Goal: Book appointment/travel/reservation

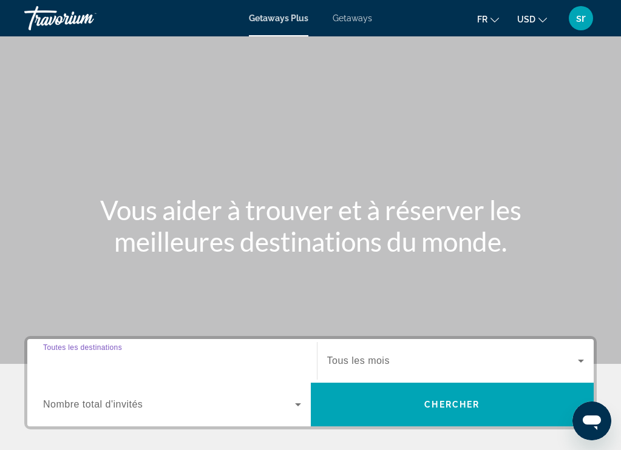
click at [157, 360] on input "Destination Toutes les destinations" at bounding box center [172, 361] width 258 height 15
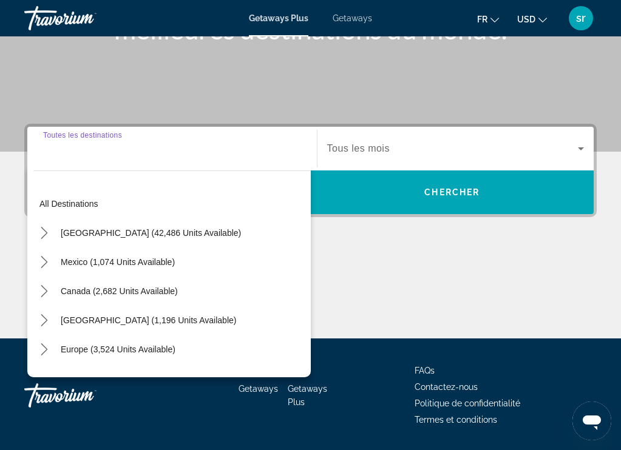
scroll to position [249, 0]
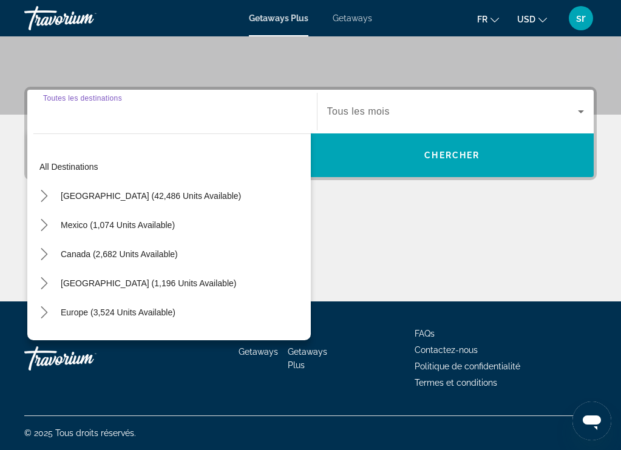
click at [155, 356] on div "Getaways Getaways Plus FAQs Contactez-nous Politique de confidentialité Termes …" at bounding box center [310, 359] width 572 height 114
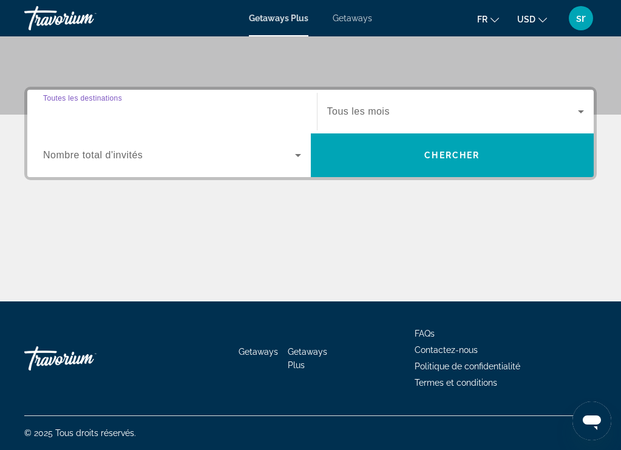
click at [265, 108] on input "Destination Toutes les destinations" at bounding box center [172, 112] width 258 height 15
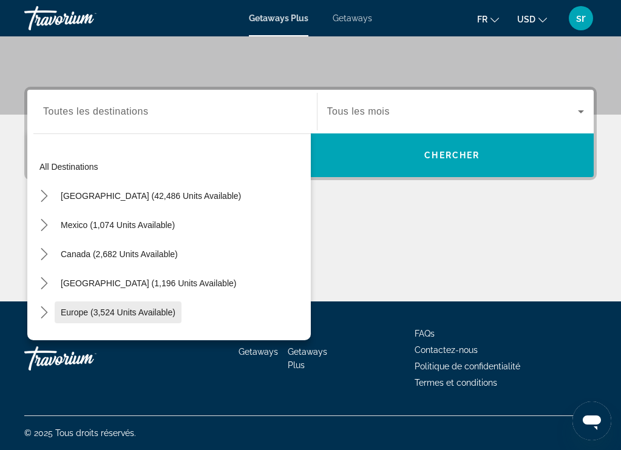
click at [148, 309] on span "Europe (3,524 units available)" at bounding box center [118, 313] width 115 height 10
type input "**********"
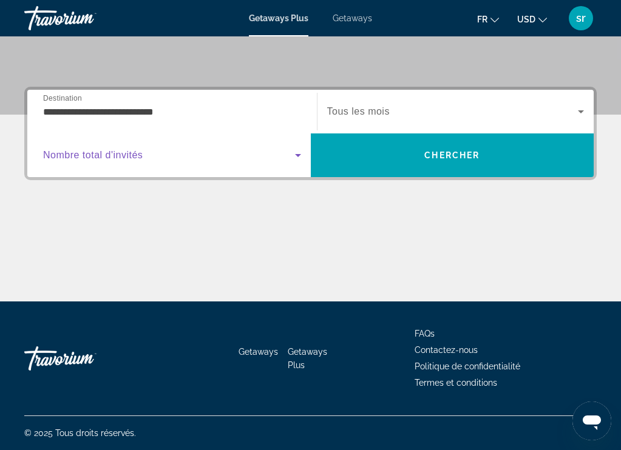
click at [296, 155] on icon "Search widget" at bounding box center [298, 155] width 15 height 15
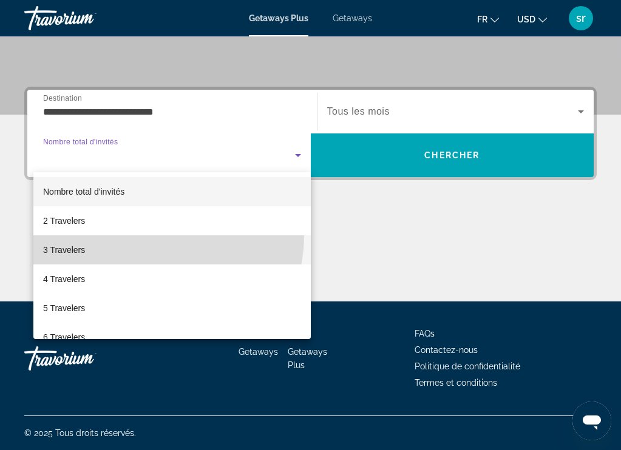
click at [152, 235] on mat-option "3 Travelers" at bounding box center [171, 249] width 277 height 29
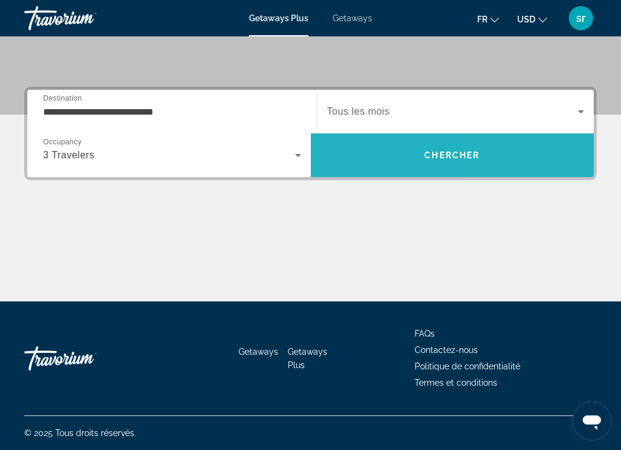
click at [532, 154] on span "Search" at bounding box center [452, 155] width 283 height 29
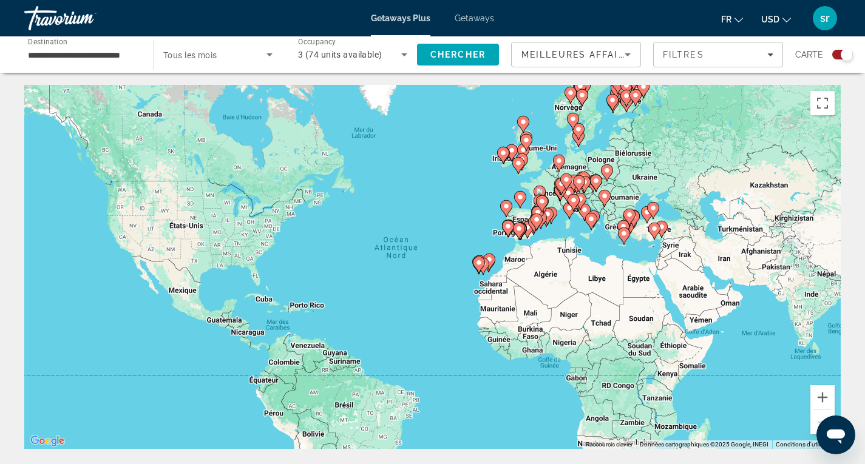
click at [629, 87] on image "Main content" at bounding box center [643, 86] width 7 height 7
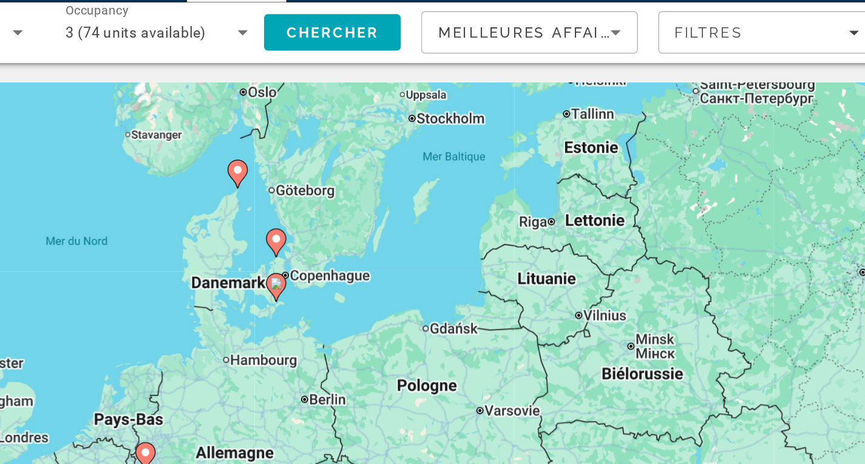
drag, startPoint x: 475, startPoint y: 251, endPoint x: 727, endPoint y: 3, distance: 353.6
click at [629, 3] on div "**********" at bounding box center [432, 232] width 865 height 464
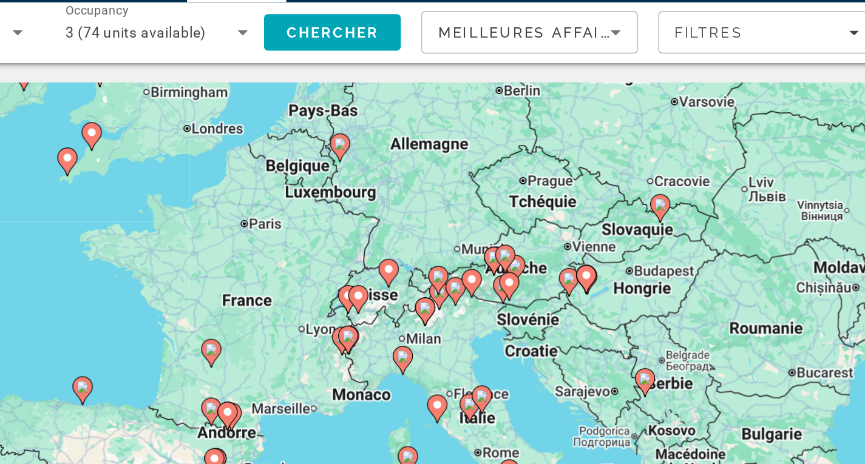
drag, startPoint x: 499, startPoint y: 282, endPoint x: 615, endPoint y: 95, distance: 220.3
click at [615, 95] on div "Pour activer le glissement avec le clavier, appuyez sur Alt+Entrée. Une fois ce…" at bounding box center [432, 267] width 816 height 364
click at [458, 237] on icon "Main content" at bounding box center [463, 240] width 11 height 16
type input "**********"
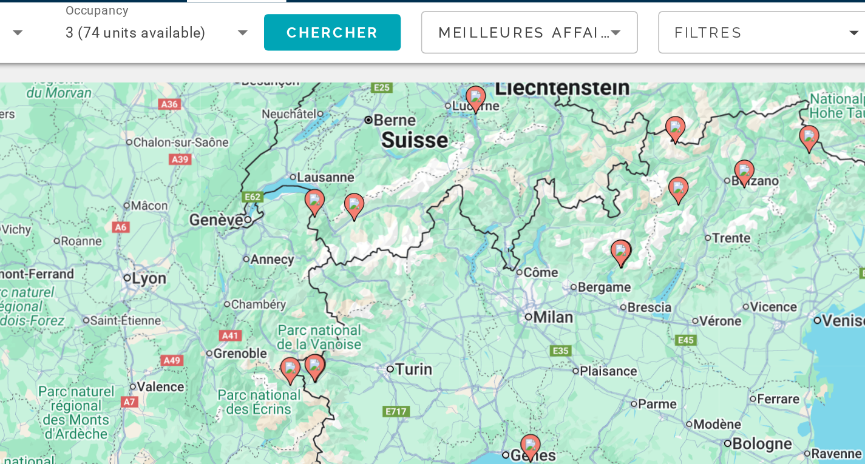
click at [433, 259] on image "Main content" at bounding box center [432, 255] width 7 height 7
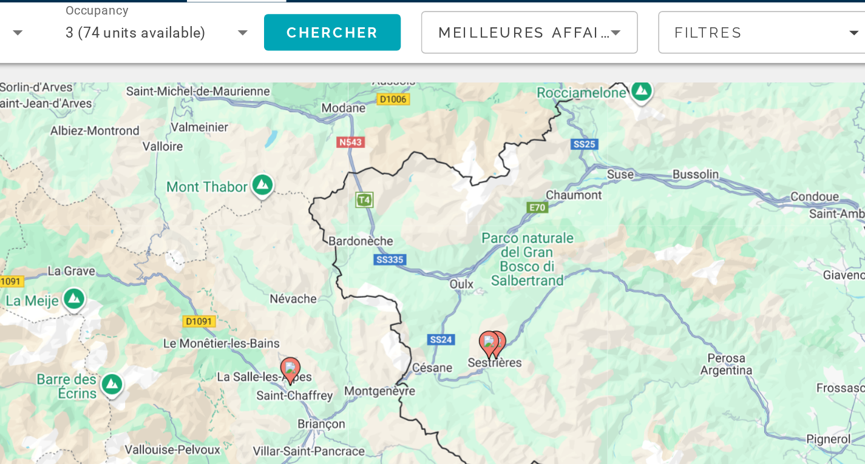
click at [431, 254] on image "Main content" at bounding box center [432, 255] width 7 height 7
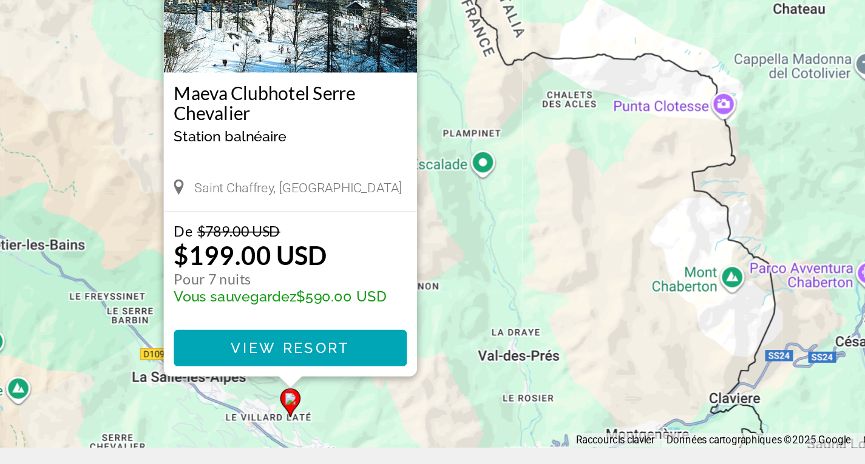
click at [429, 263] on span "Station balnéaire" at bounding box center [396, 263] width 67 height 10
click at [447, 238] on h3 "Maeva Clubhotel Serre Chevalier" at bounding box center [433, 243] width 140 height 24
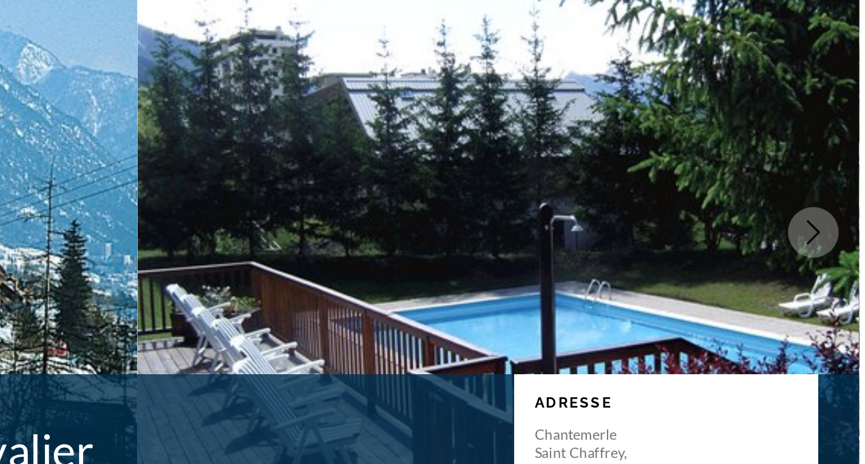
click at [629, 218] on icon "Next image" at bounding box center [837, 218] width 15 height 15
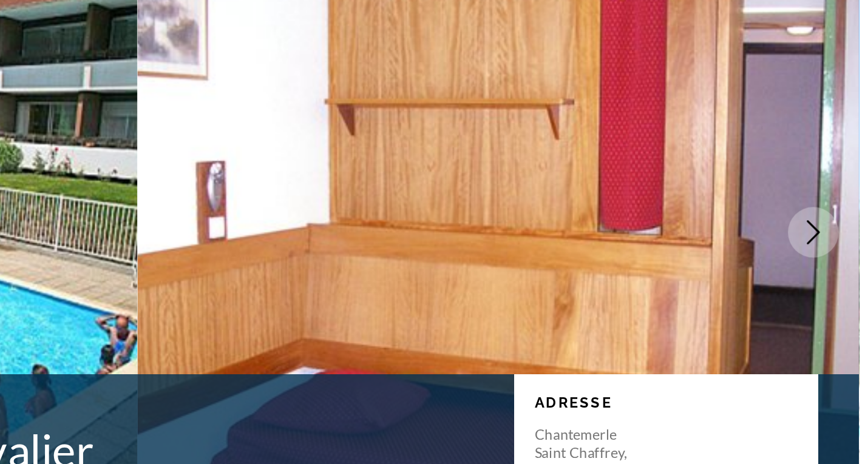
click at [629, 218] on icon "Next image" at bounding box center [837, 218] width 15 height 15
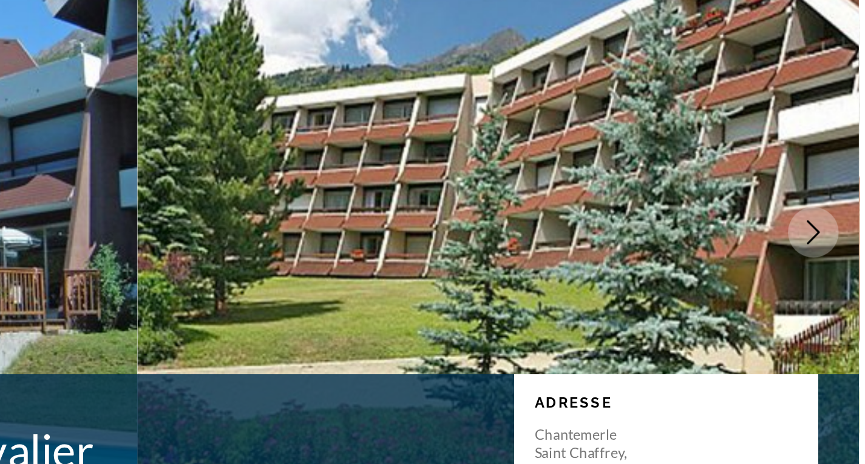
click at [629, 218] on icon "Next image" at bounding box center [837, 218] width 15 height 15
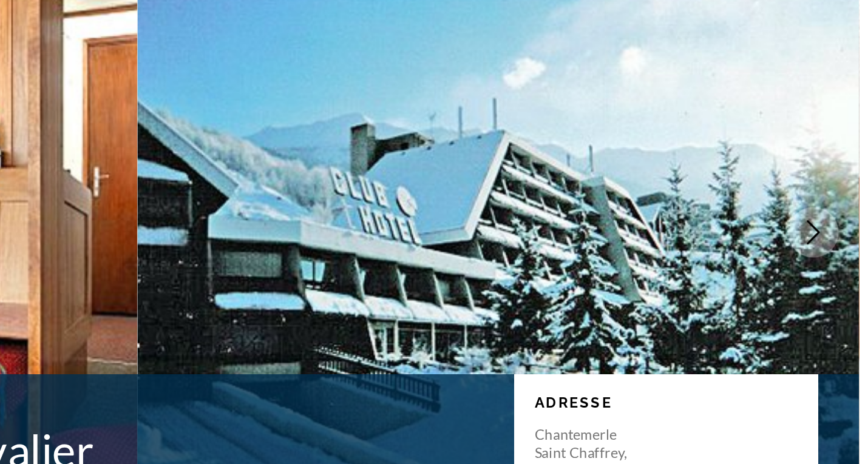
click at [629, 218] on icon "Next image" at bounding box center [837, 218] width 15 height 15
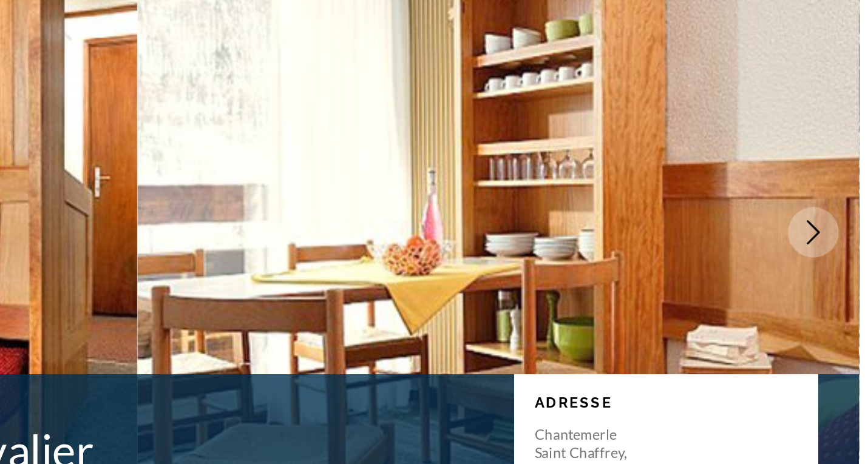
click at [629, 217] on icon "Next image" at bounding box center [837, 218] width 15 height 15
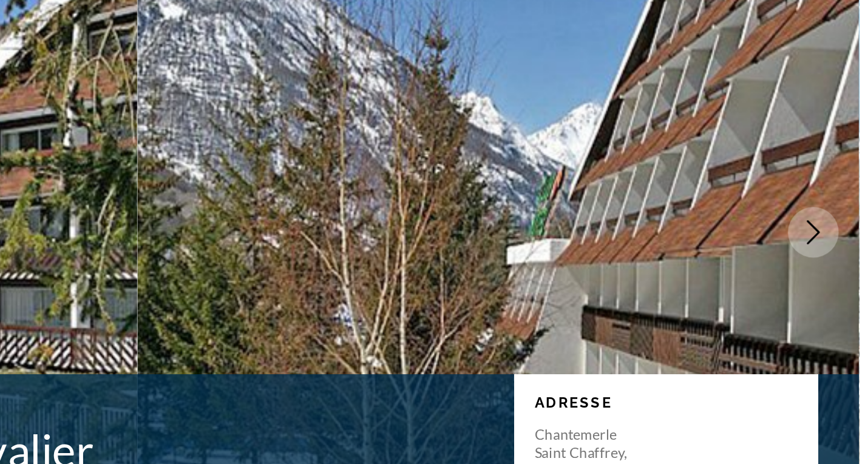
click at [629, 217] on button "Next image" at bounding box center [837, 218] width 30 height 30
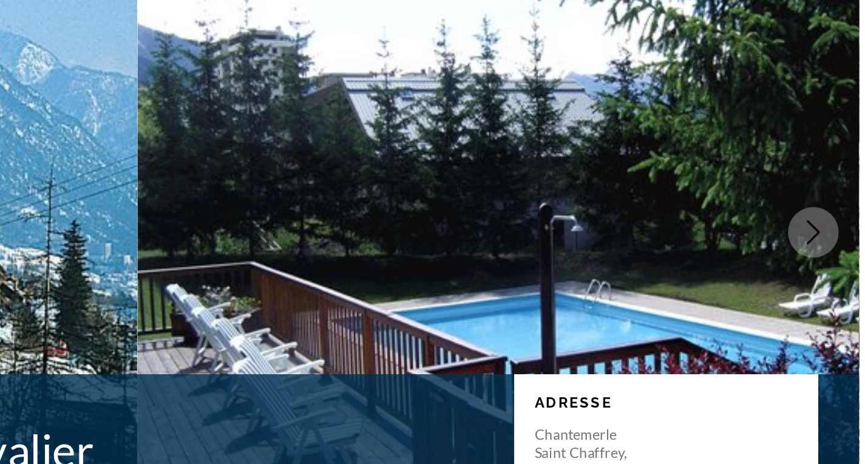
click at [629, 217] on icon "Next image" at bounding box center [837, 218] width 15 height 15
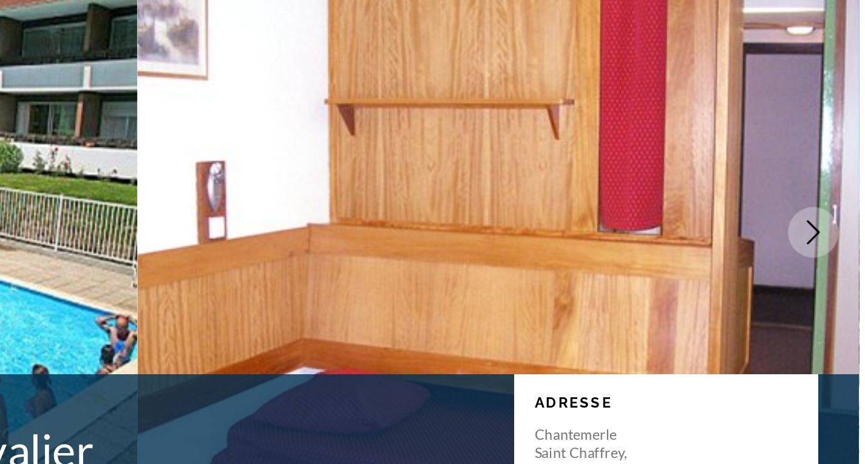
click at [629, 217] on icon "Next image" at bounding box center [837, 218] width 15 height 15
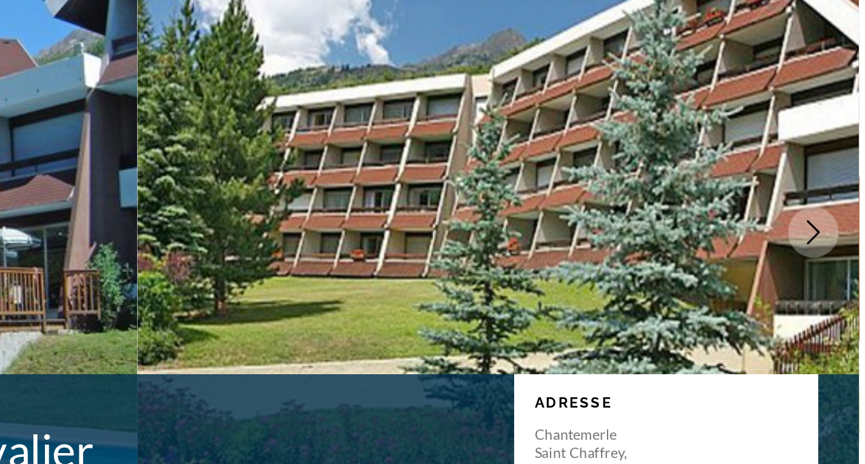
click at [629, 217] on icon "Next image" at bounding box center [837, 218] width 15 height 15
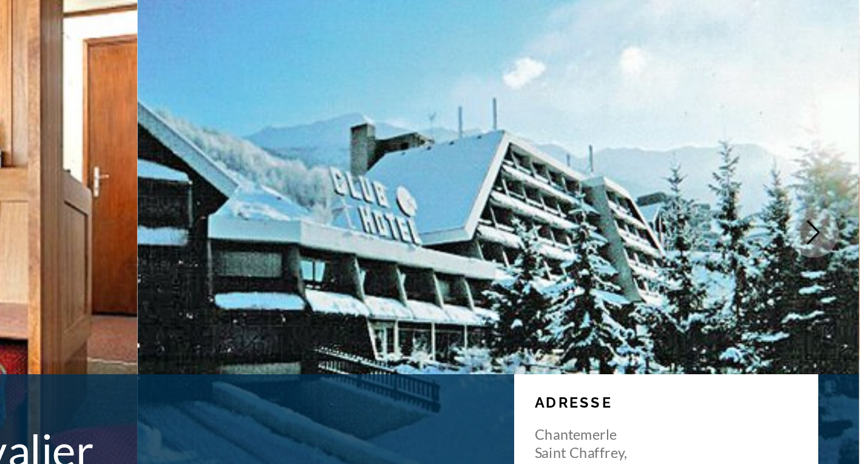
click at [629, 217] on icon "Next image" at bounding box center [837, 218] width 15 height 15
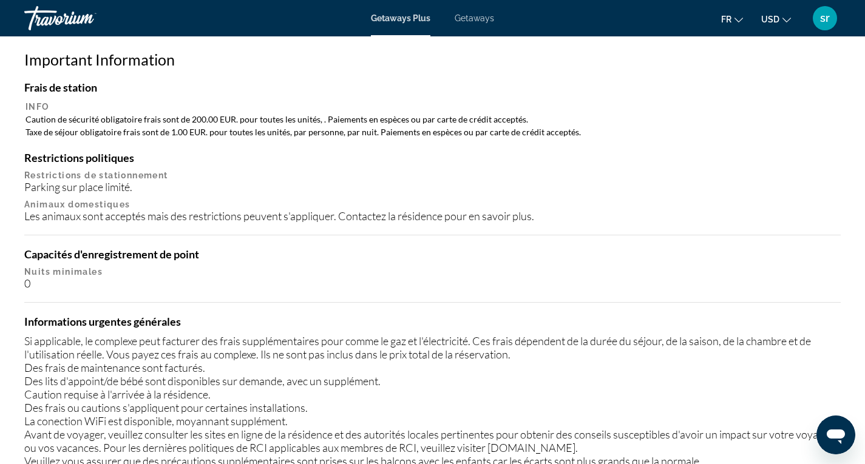
scroll to position [350, 0]
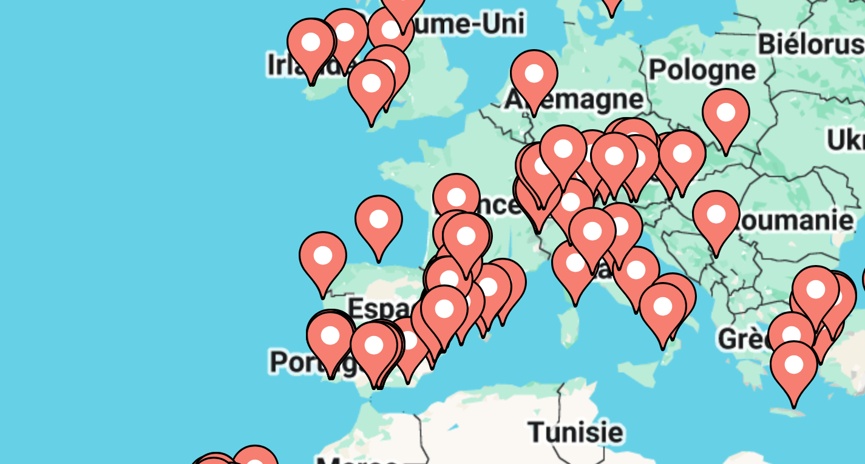
click at [550, 186] on div "Pour activer le glissement avec le clavier, appuyez sur Alt+Entrée. Une fois ce…" at bounding box center [432, 267] width 816 height 364
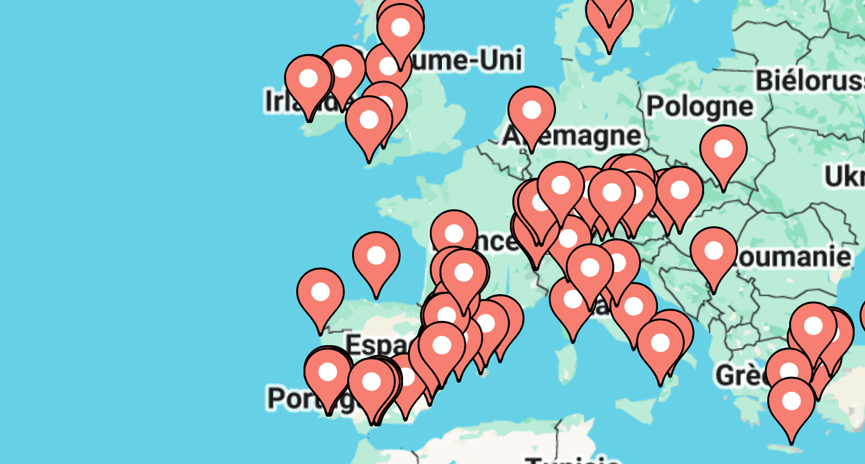
drag, startPoint x: 550, startPoint y: 186, endPoint x: 549, endPoint y: 197, distance: 10.9
click at [549, 197] on div "Pour activer le glissement avec le clavier, appuyez sur Alt+Entrée. Une fois ce…" at bounding box center [432, 267] width 816 height 364
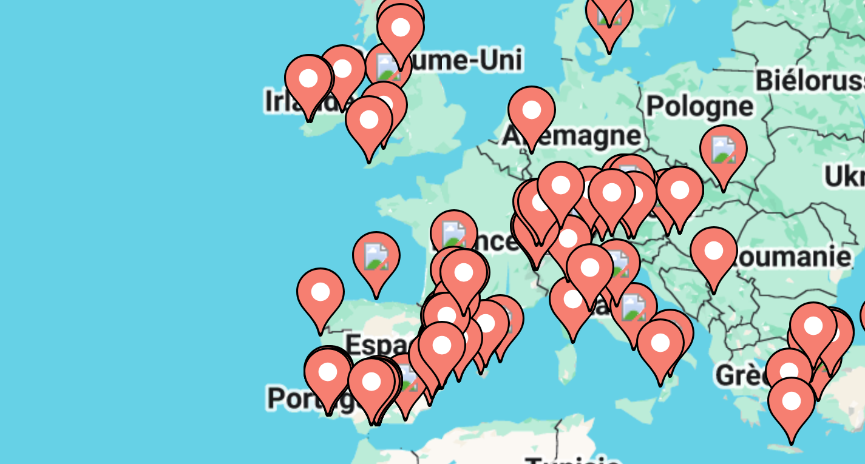
drag, startPoint x: 544, startPoint y: 181, endPoint x: 538, endPoint y: 184, distance: 6.2
click at [538, 184] on div "Pour activer le glissement avec le clavier, appuyez sur Alt+Entrée. Une fois ce…" at bounding box center [432, 267] width 816 height 364
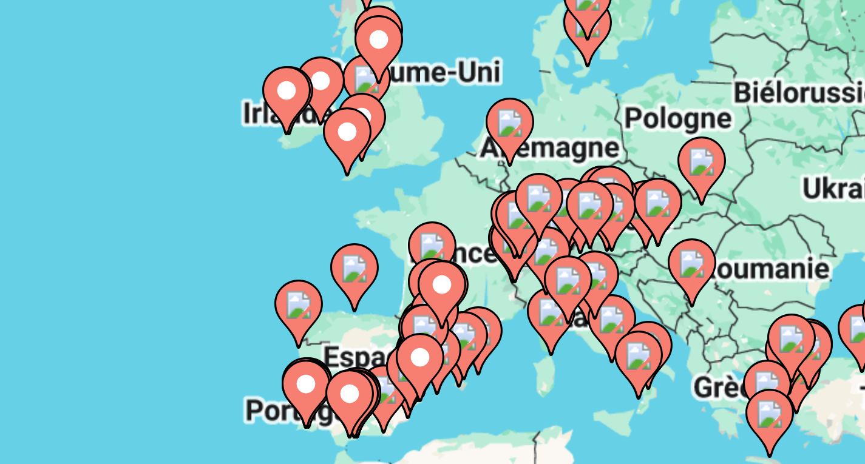
click at [580, 223] on image "Main content" at bounding box center [578, 221] width 7 height 7
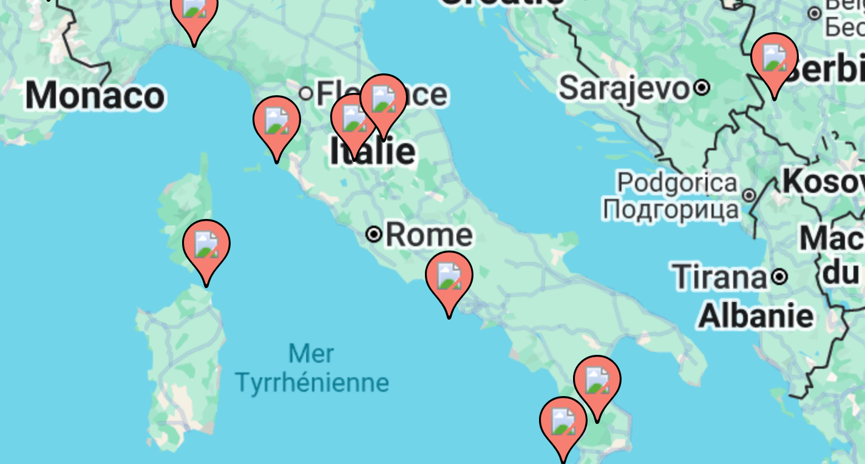
drag, startPoint x: 507, startPoint y: 228, endPoint x: 618, endPoint y: 180, distance: 121.0
click at [618, 180] on div "Pour activer le glissement avec le clavier, appuyez sur Alt+Entrée. Une fois ce…" at bounding box center [432, 267] width 816 height 364
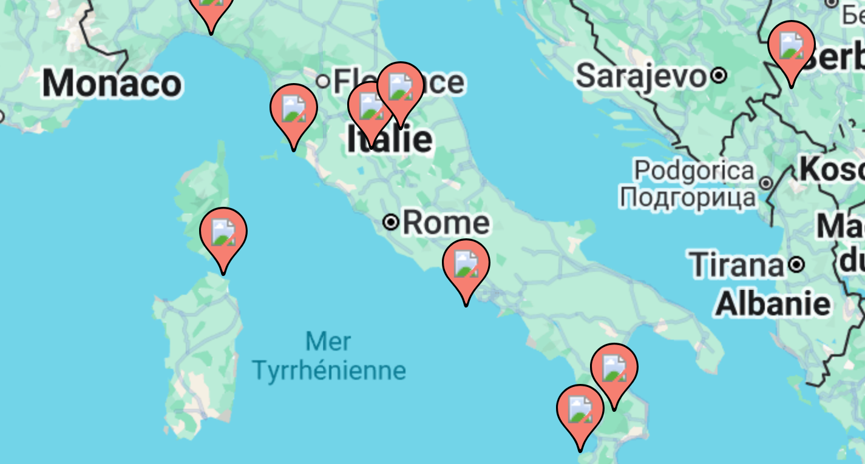
click at [518, 171] on image "Main content" at bounding box center [518, 168] width 7 height 7
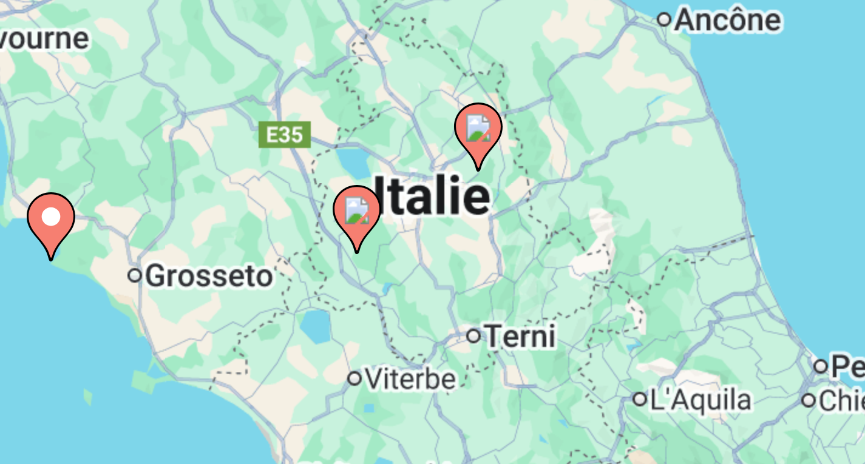
drag, startPoint x: 499, startPoint y: 215, endPoint x: 583, endPoint y: 154, distance: 103.3
click at [583, 154] on div "Pour activer le glissement avec le clavier, appuyez sur Alt+Entrée. Une fois ce…" at bounding box center [432, 267] width 816 height 364
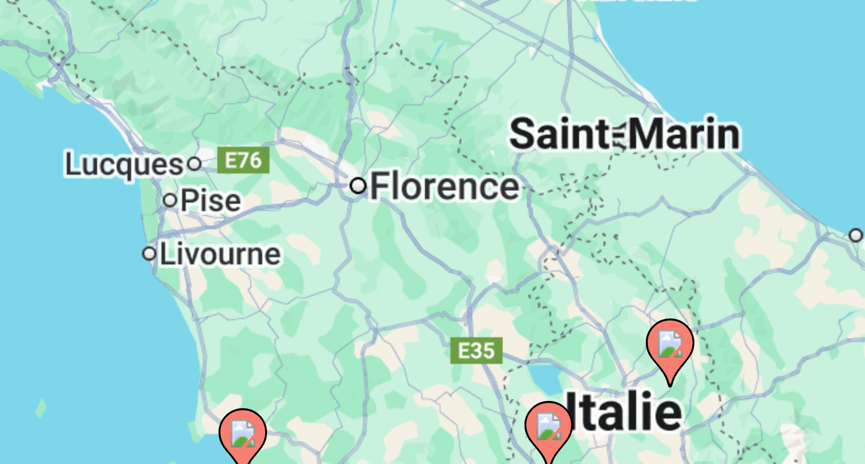
drag, startPoint x: 514, startPoint y: 196, endPoint x: 561, endPoint y: 246, distance: 68.3
click at [561, 246] on image "Main content" at bounding box center [562, 248] width 7 height 7
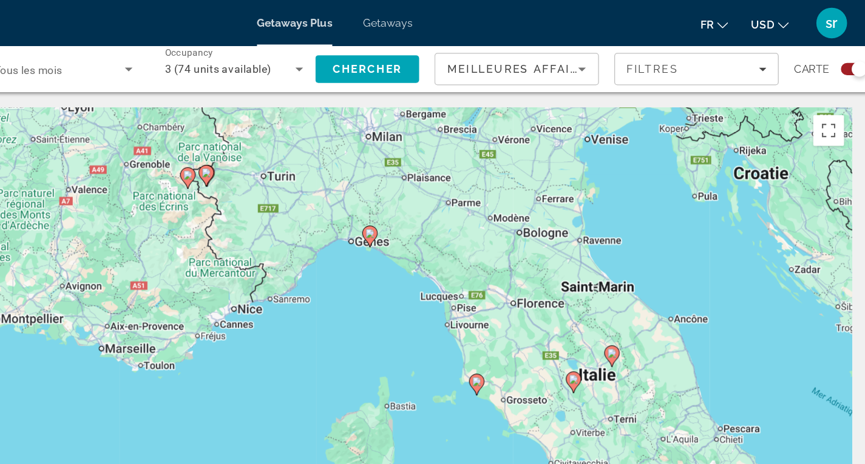
drag, startPoint x: 387, startPoint y: 205, endPoint x: 462, endPoint y: 265, distance: 96.3
click at [462, 265] on div "Pour activer le glissement avec le clavier, appuyez sur Alt+Entrée. Une fois ce…" at bounding box center [432, 267] width 816 height 364
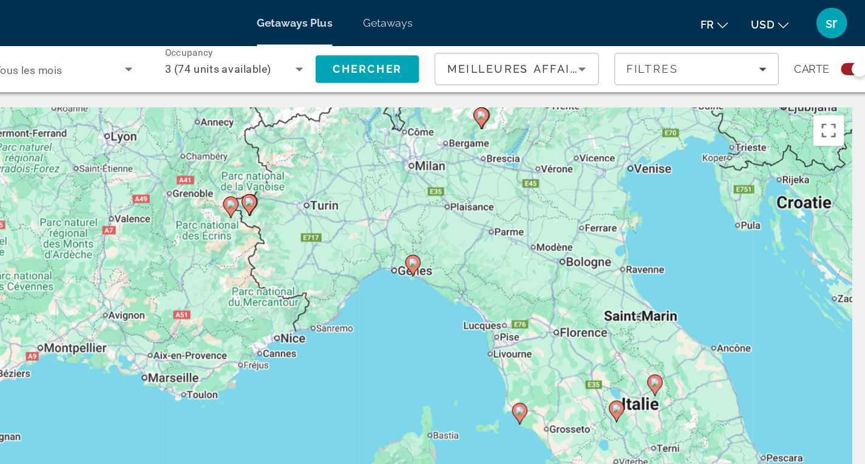
click at [364, 158] on image "Main content" at bounding box center [364, 159] width 7 height 7
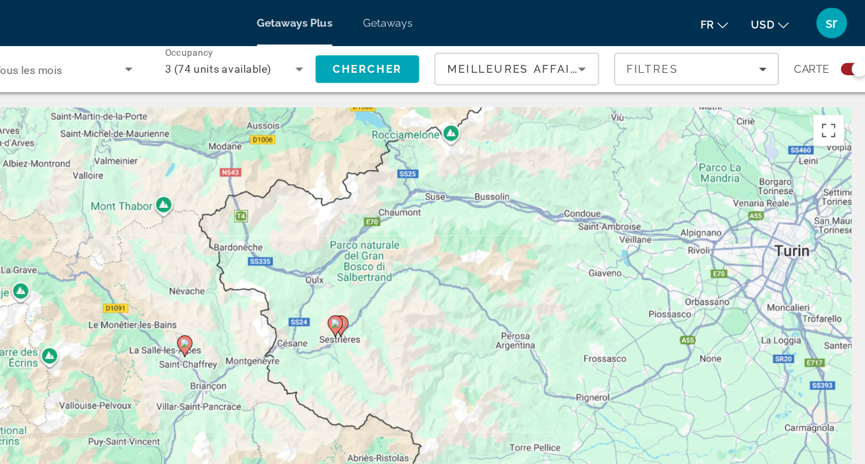
click at [435, 258] on image "Main content" at bounding box center [432, 255] width 7 height 7
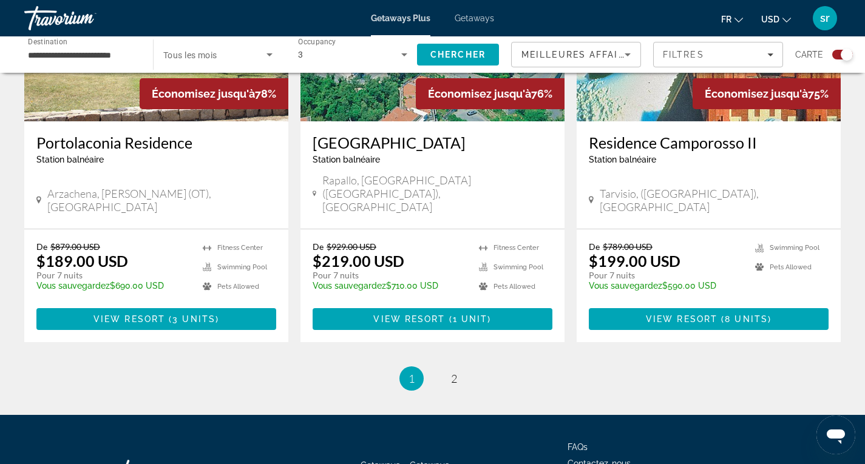
scroll to position [1875, 0]
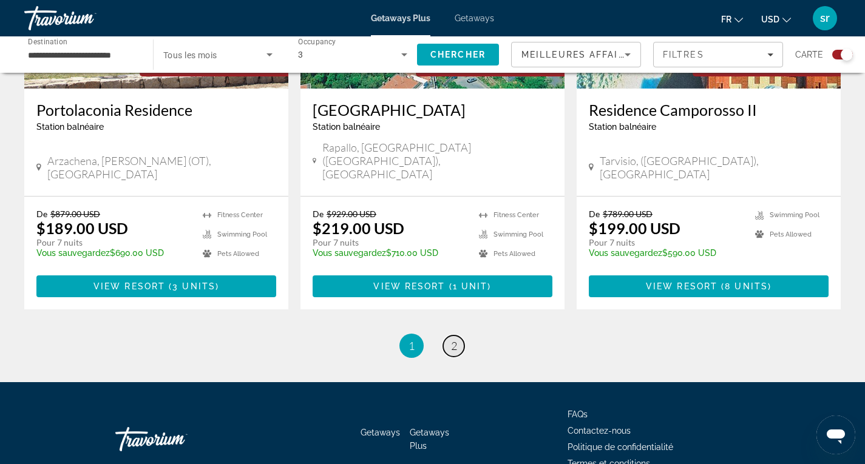
click at [453, 339] on span "2" at bounding box center [454, 345] width 6 height 13
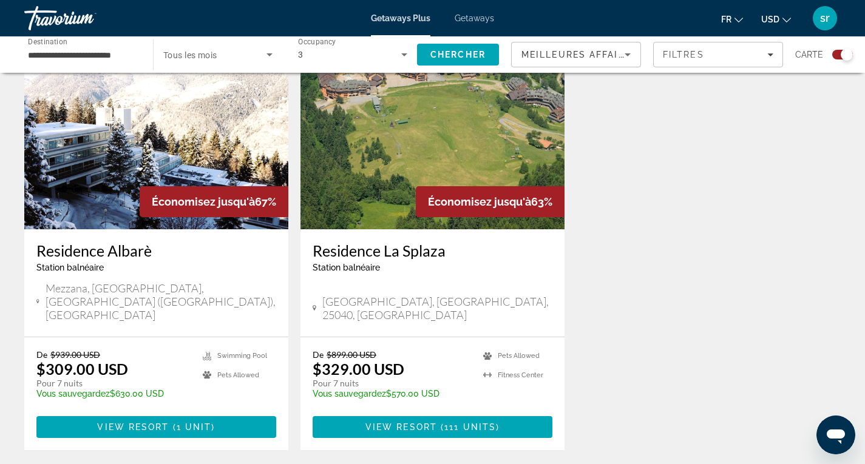
scroll to position [941, 0]
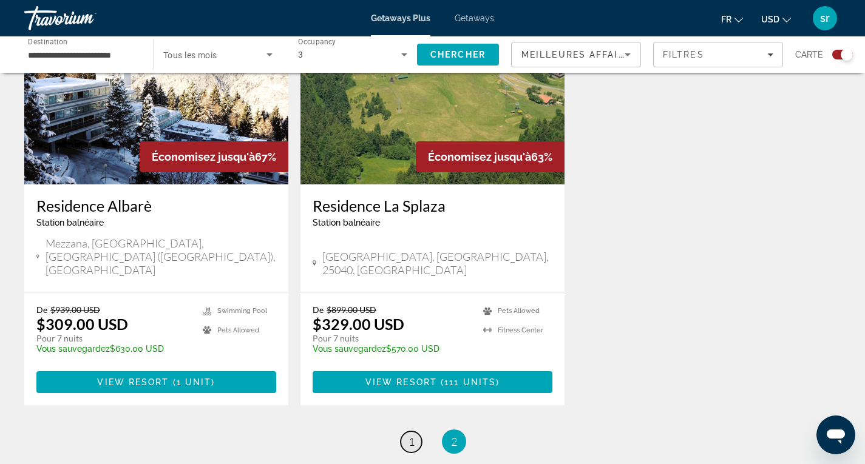
click at [410, 435] on span "1" at bounding box center [411, 441] width 6 height 13
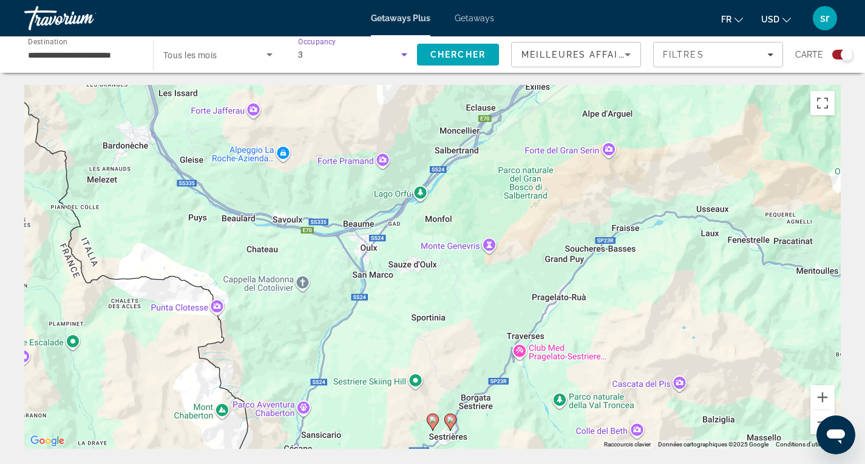
click at [404, 56] on icon "Search widget" at bounding box center [404, 54] width 6 height 3
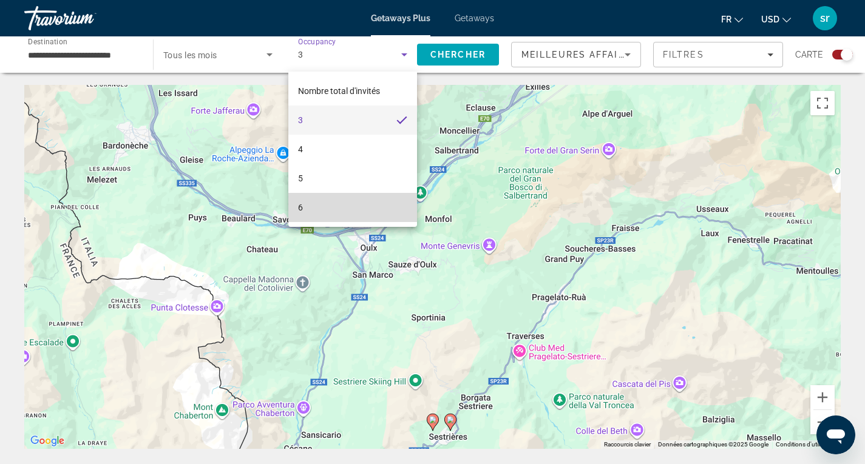
click at [344, 204] on mat-option "6" at bounding box center [352, 207] width 129 height 29
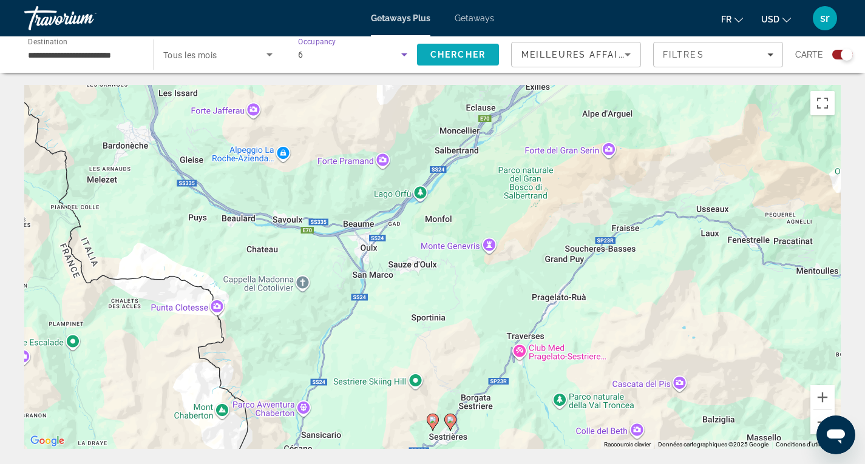
click at [463, 53] on span "Chercher" at bounding box center [457, 55] width 55 height 10
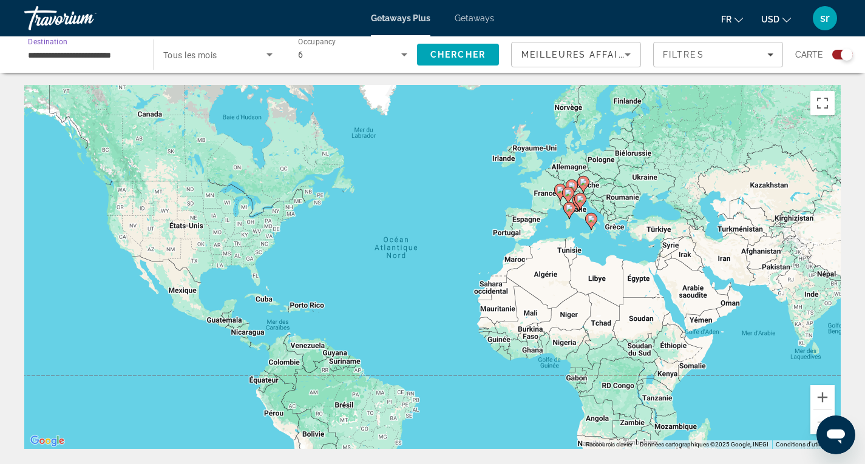
click at [129, 59] on input "**********" at bounding box center [82, 55] width 109 height 15
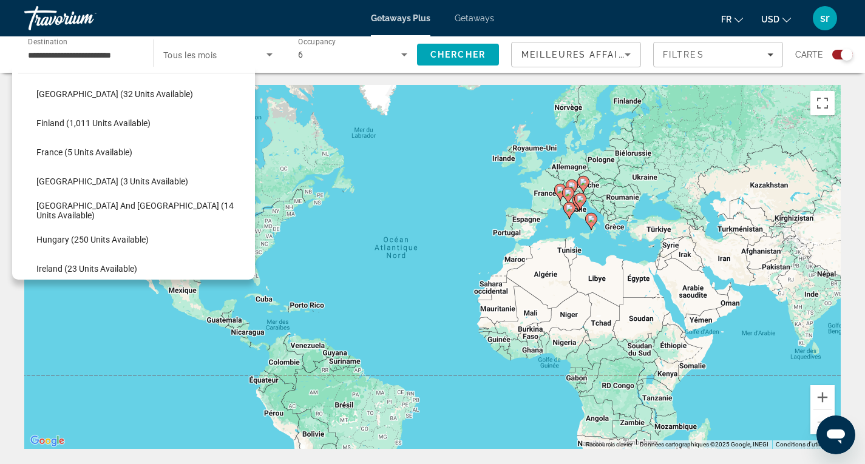
scroll to position [242, 0]
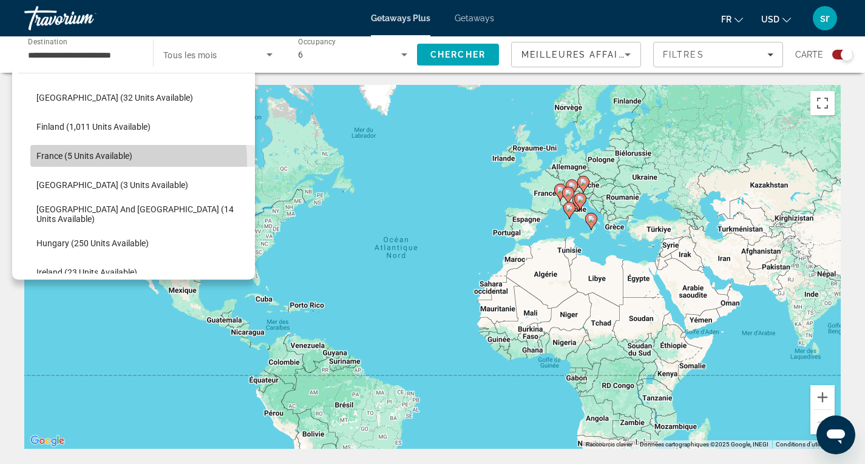
click at [95, 162] on span "Select destination: France (5 units available)" at bounding box center [142, 155] width 225 height 29
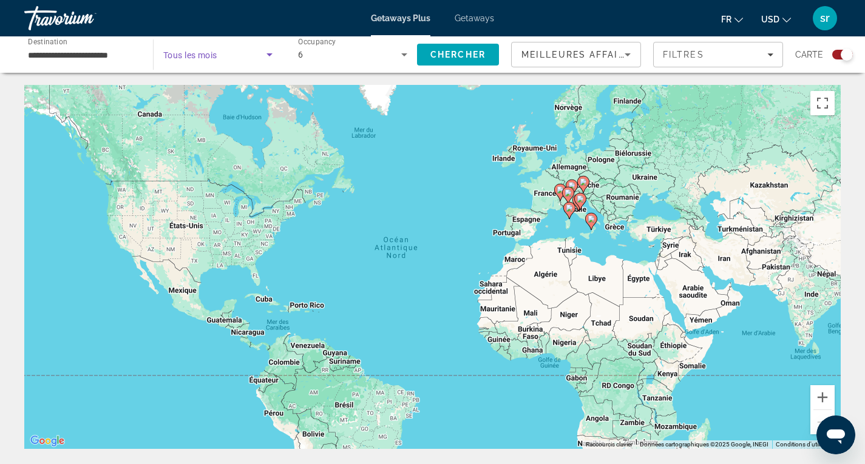
click at [267, 52] on icon "Search widget" at bounding box center [269, 54] width 15 height 15
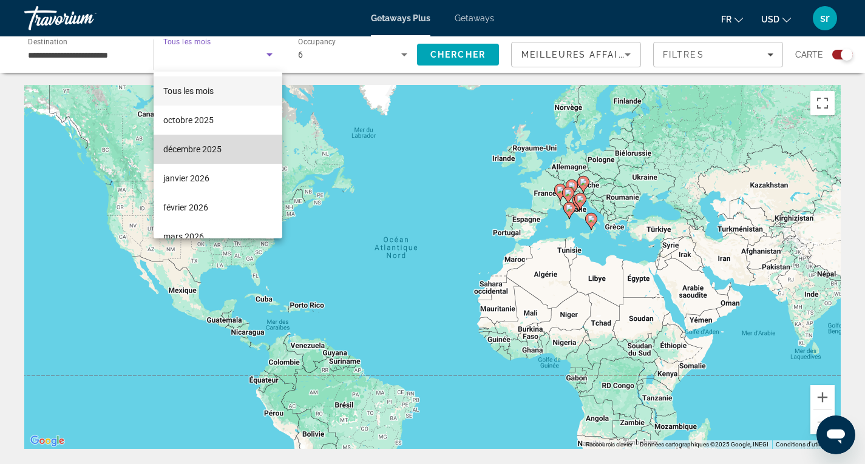
click at [223, 158] on mat-option "décembre 2025" at bounding box center [218, 149] width 129 height 29
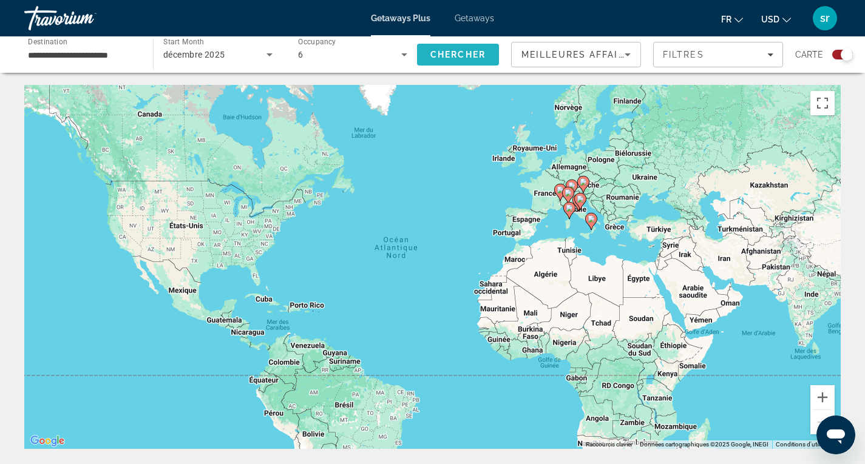
click at [462, 51] on span "Chercher" at bounding box center [457, 55] width 55 height 10
click at [553, 193] on div "Pour activer le glissement avec le clavier, appuyez sur Alt+Entrée. Une fois ce…" at bounding box center [432, 267] width 816 height 364
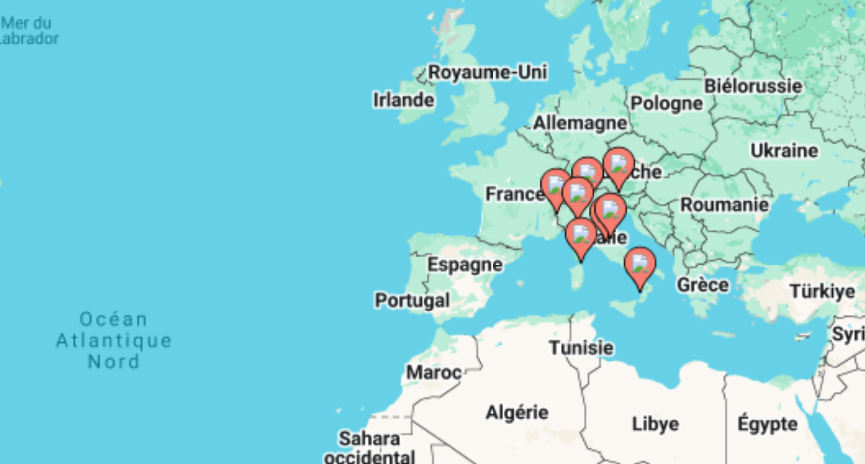
click at [498, 198] on div "Pour activer le glissement avec le clavier, appuyez sur Alt+Entrée. Une fois ce…" at bounding box center [432, 267] width 816 height 364
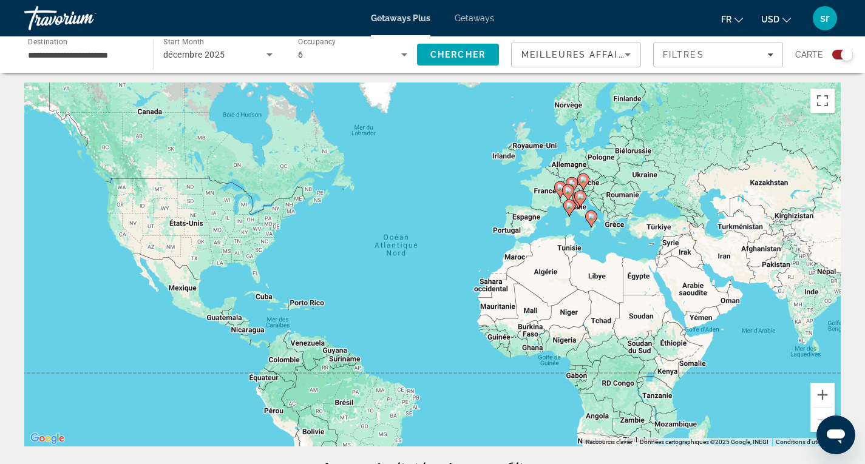
scroll to position [2, 0]
click at [458, 56] on span "Chercher" at bounding box center [457, 55] width 55 height 10
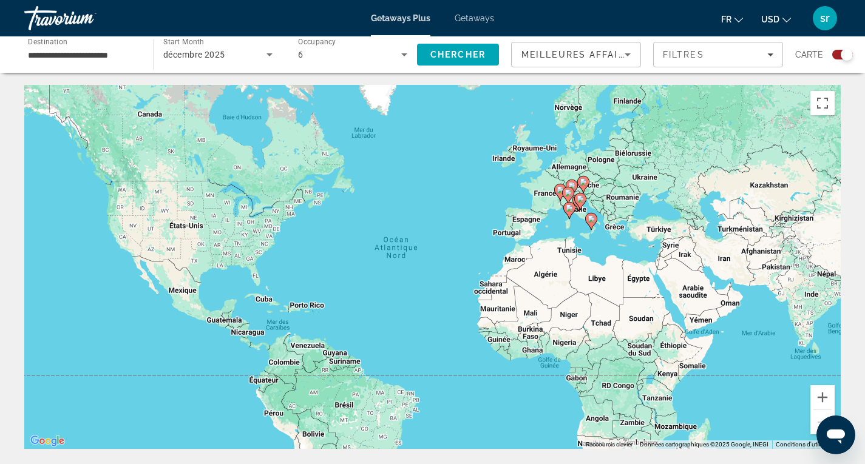
click at [546, 195] on div "Pour activer le glissement avec le clavier, appuyez sur Alt+Entrée. Une fois ce…" at bounding box center [432, 267] width 816 height 364
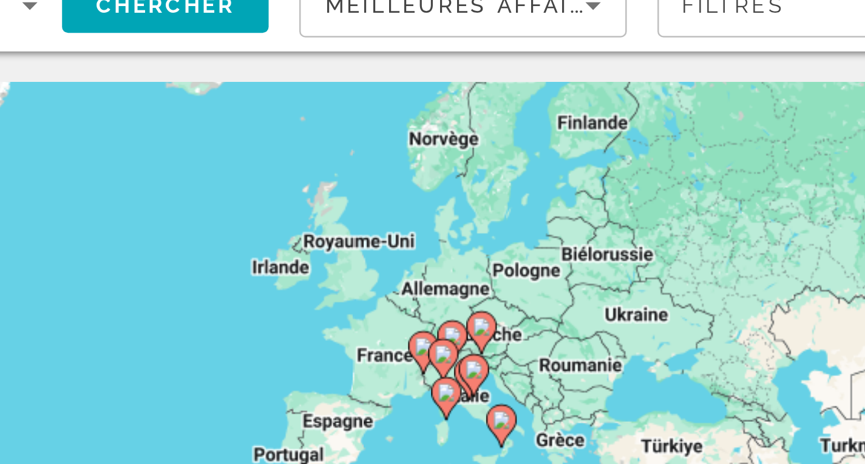
click at [559, 191] on image "Main content" at bounding box center [559, 189] width 7 height 7
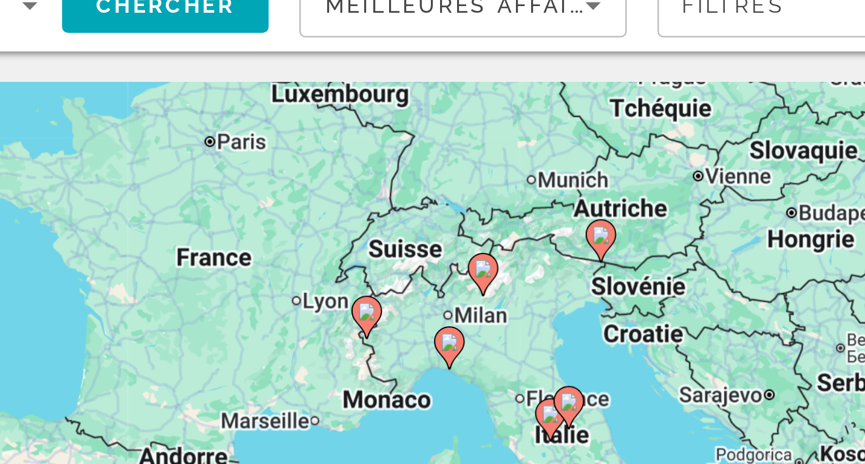
drag, startPoint x: 492, startPoint y: 207, endPoint x: 603, endPoint y: 122, distance: 139.3
click at [603, 122] on div "Pour activer le glissement avec le clavier, appuyez sur Alt+Entrée. Une fois ce…" at bounding box center [432, 267] width 816 height 364
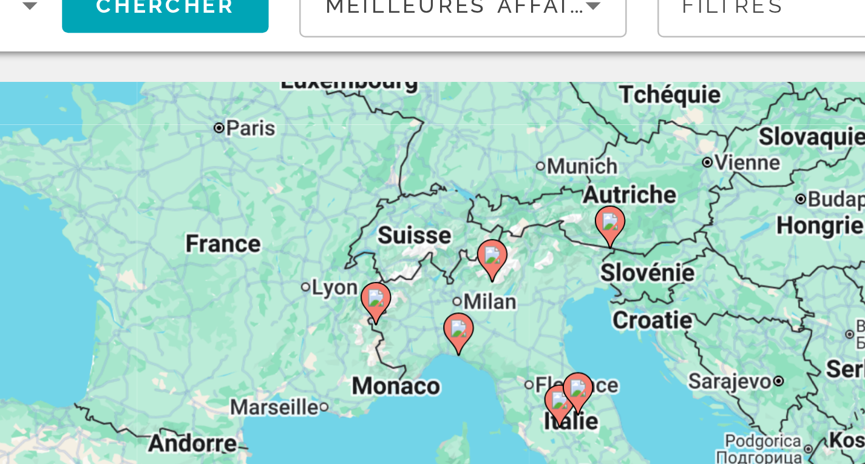
click at [541, 175] on icon "Main content" at bounding box center [540, 173] width 11 height 16
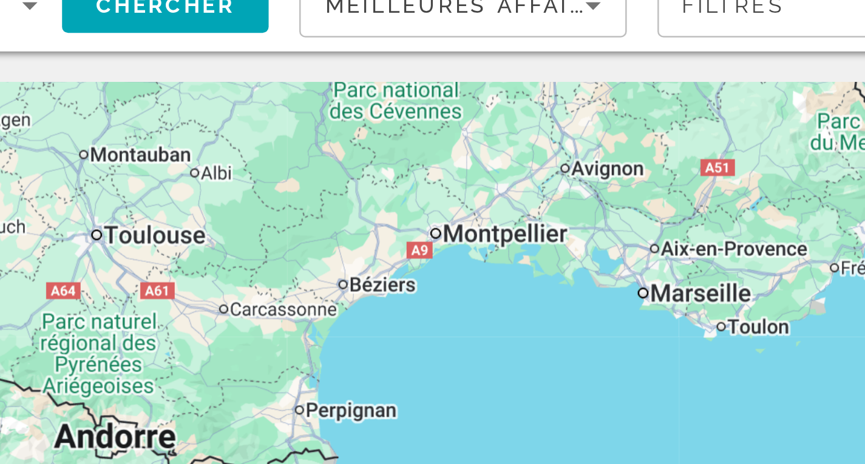
drag, startPoint x: 585, startPoint y: 130, endPoint x: 445, endPoint y: 247, distance: 182.3
click at [445, 247] on div "Pour naviguer, appuyez sur les touches fléchées. Pour activer le glissement ave…" at bounding box center [432, 267] width 816 height 364
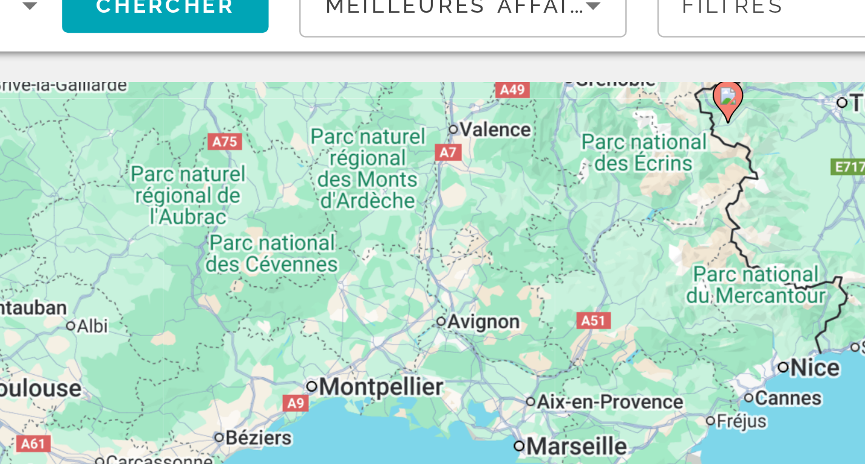
drag, startPoint x: 520, startPoint y: 183, endPoint x: 536, endPoint y: 190, distance: 17.7
click at [536, 190] on div "Pour naviguer, appuyez sur les touches fléchées. Pour activer le glissement ave…" at bounding box center [432, 267] width 816 height 364
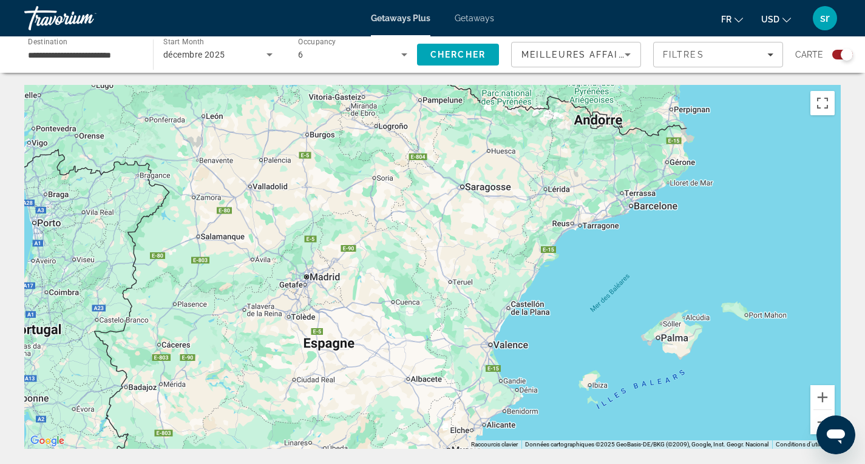
click at [268, 54] on icon "Search widget" at bounding box center [269, 54] width 6 height 3
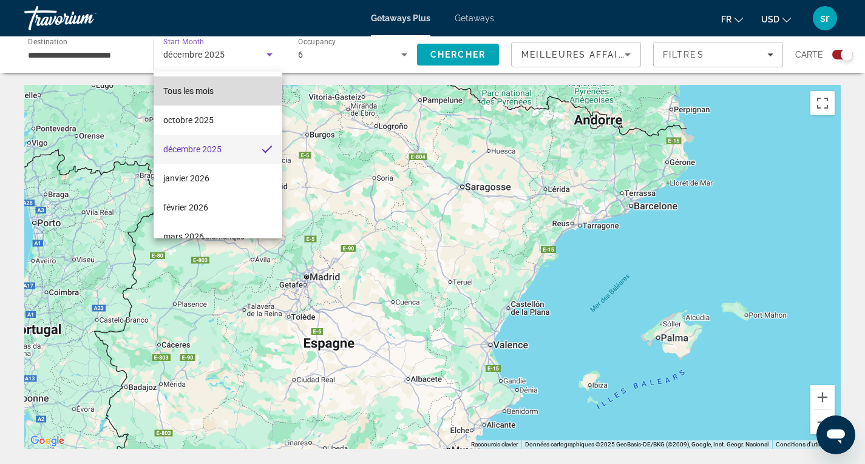
click at [230, 91] on mat-option "Tous les mois" at bounding box center [218, 90] width 129 height 29
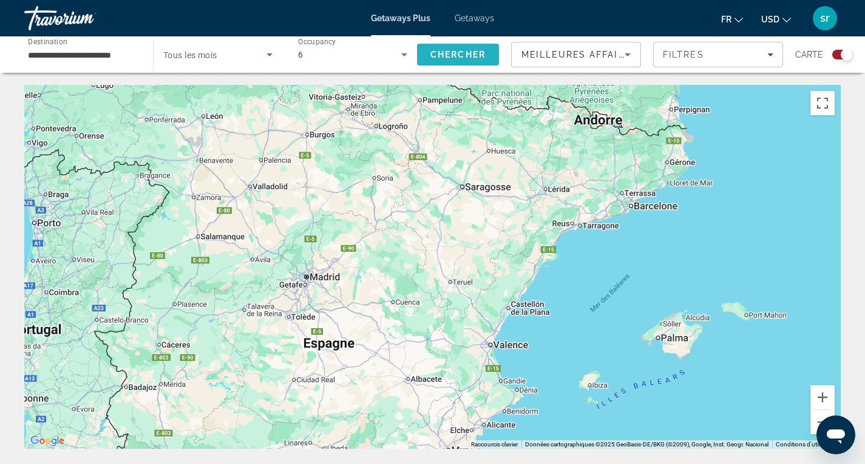
click at [467, 50] on span "Chercher" at bounding box center [457, 55] width 55 height 10
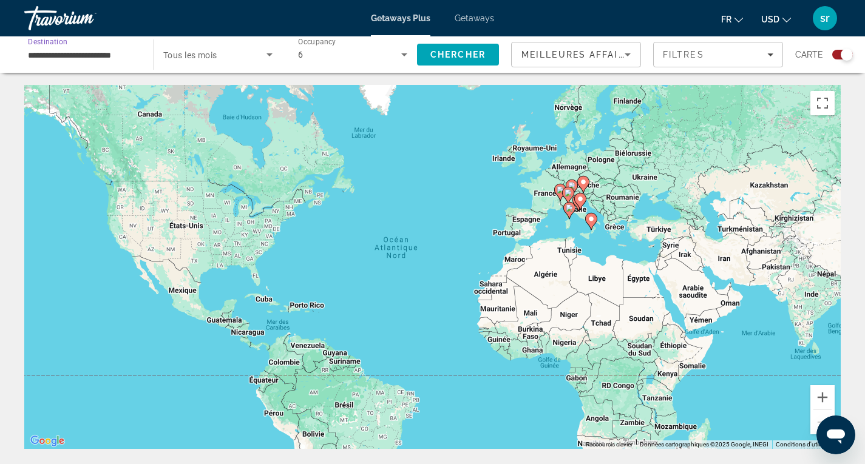
click at [97, 57] on input "**********" at bounding box center [82, 55] width 109 height 15
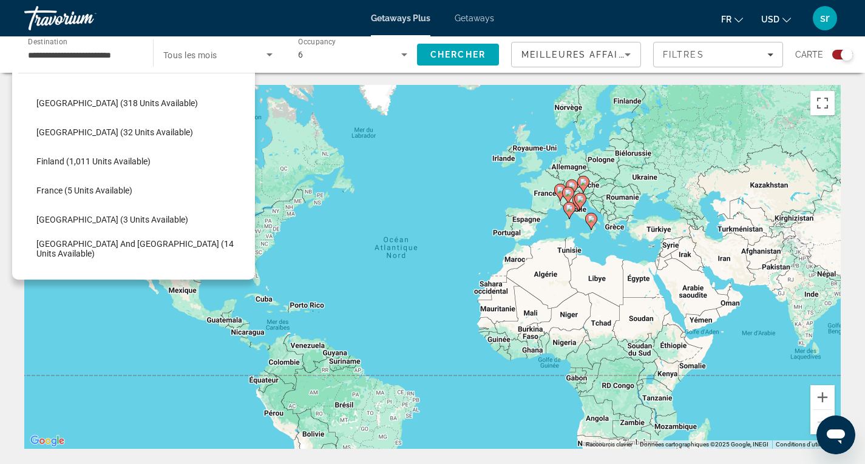
scroll to position [209, 0]
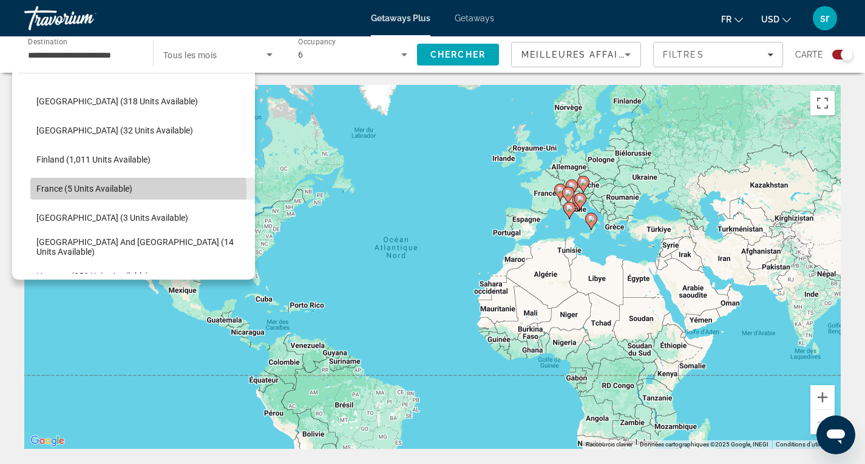
click at [90, 191] on span "France (5 units available)" at bounding box center [84, 189] width 96 height 10
type input "**********"
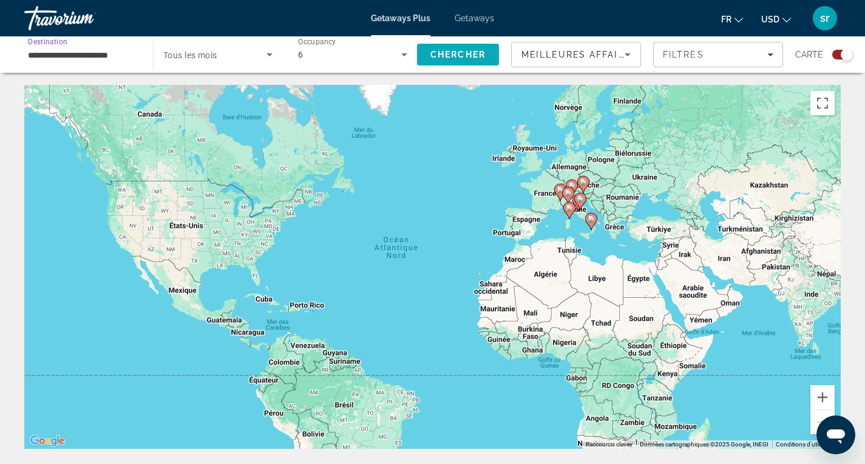
click at [425, 52] on span "Search" at bounding box center [458, 54] width 82 height 29
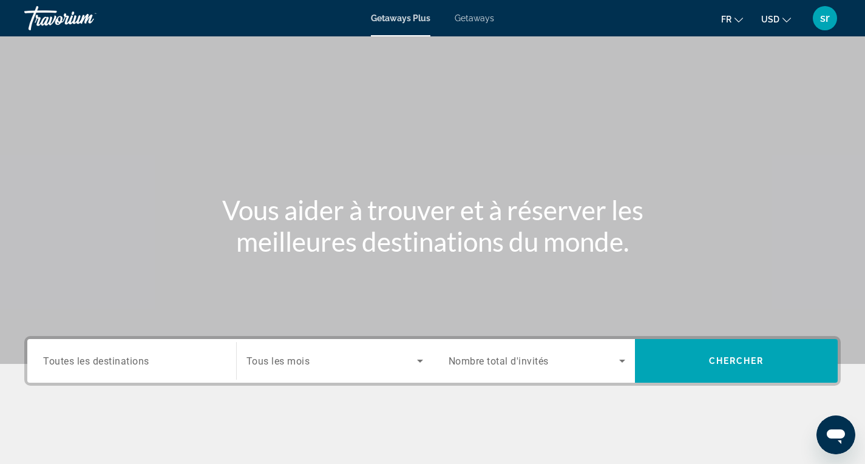
click at [617, 357] on icon "Search widget" at bounding box center [622, 361] width 15 height 15
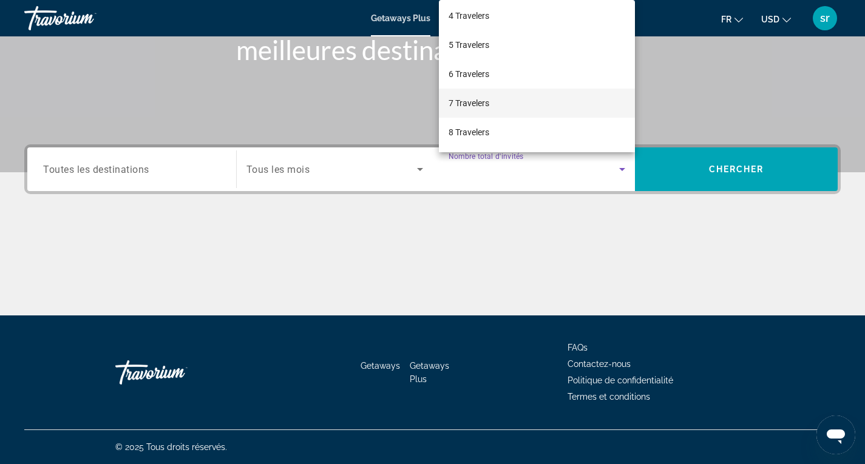
scroll to position [95, 0]
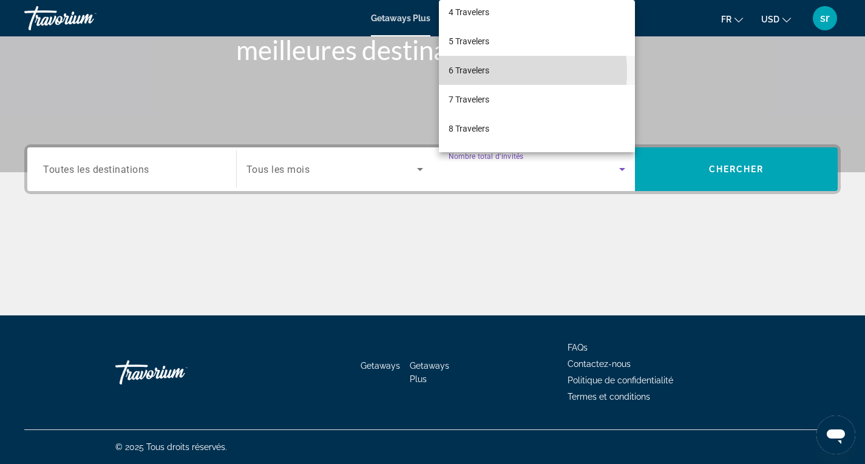
click at [499, 72] on mat-option "6 Travelers" at bounding box center [537, 70] width 197 height 29
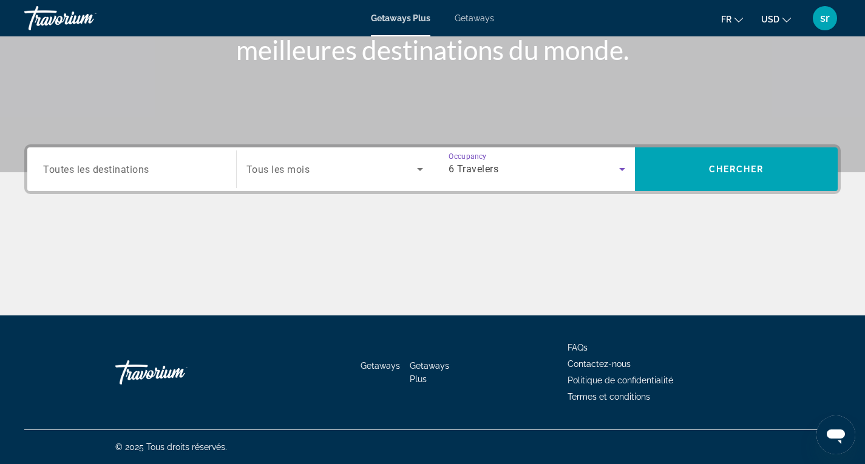
click at [629, 21] on icon "Change currency" at bounding box center [786, 20] width 8 height 5
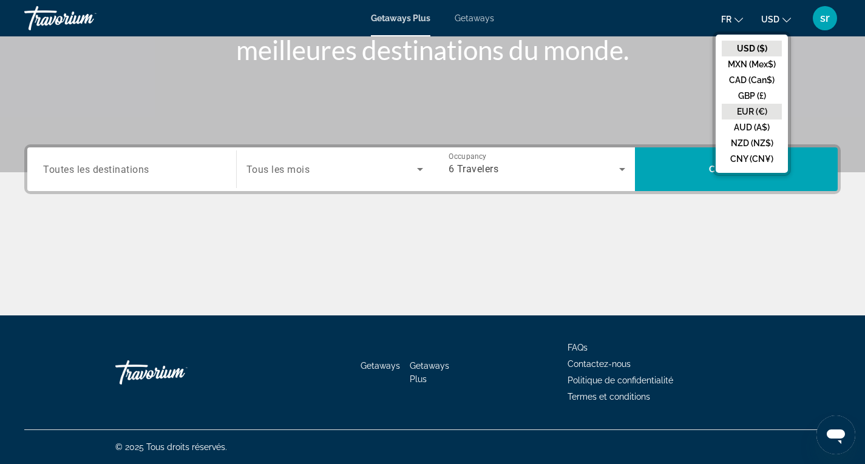
click at [629, 104] on button "EUR (€)" at bounding box center [752, 112] width 60 height 16
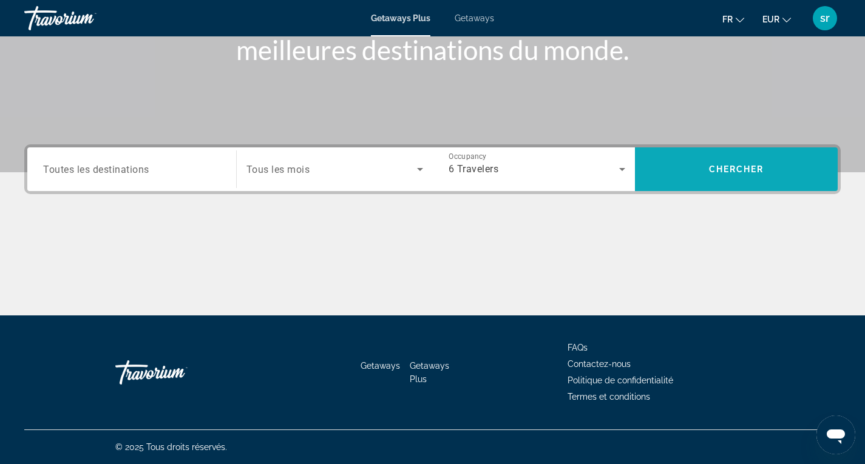
click at [629, 160] on span "Search" at bounding box center [736, 169] width 203 height 29
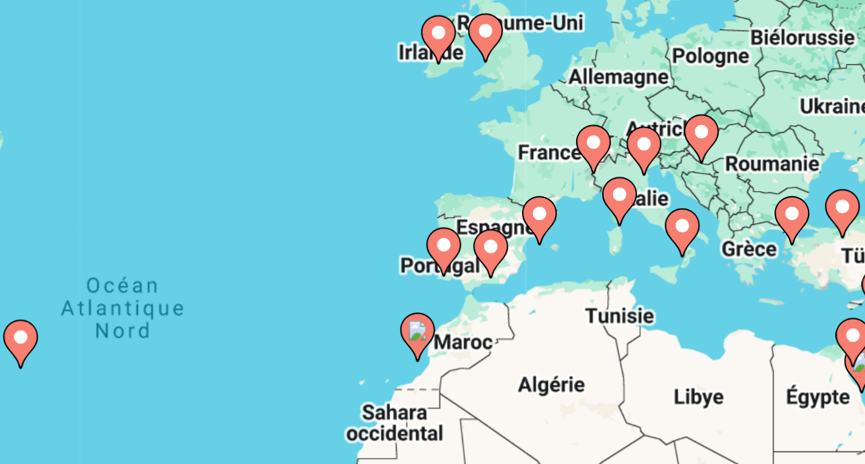
click at [570, 211] on image "Main content" at bounding box center [569, 208] width 7 height 7
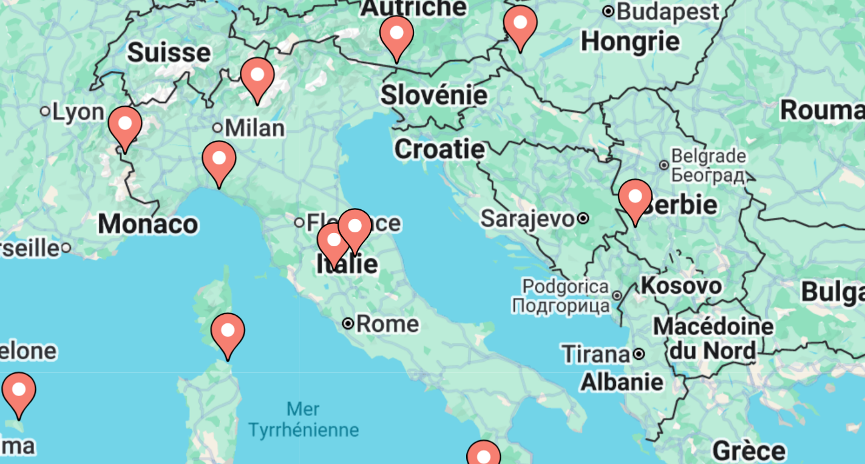
click at [442, 169] on image "Main content" at bounding box center [442, 166] width 7 height 7
type input "**********"
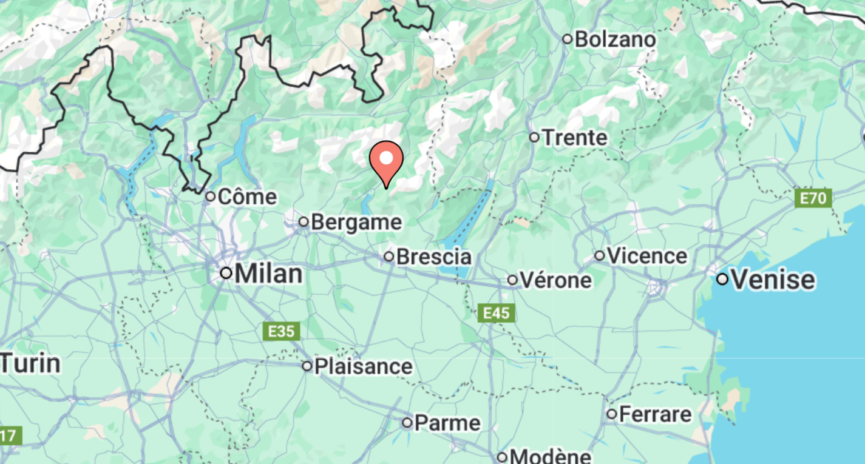
drag, startPoint x: 447, startPoint y: 232, endPoint x: 503, endPoint y: 171, distance: 83.3
click at [503, 171] on div "Pour activer le glissement avec le clavier, appuyez sur Alt+Entrée. Une fois ce…" at bounding box center [432, 267] width 816 height 364
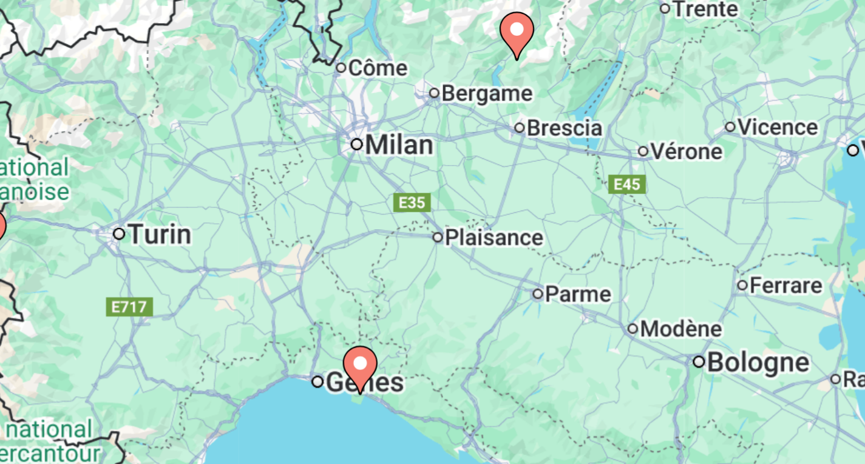
drag, startPoint x: 503, startPoint y: 171, endPoint x: 550, endPoint y: 121, distance: 68.7
click at [550, 121] on div "Pour activer le glissement avec le clavier, appuyez sur Alt+Entrée. Une fois ce…" at bounding box center [432, 267] width 816 height 364
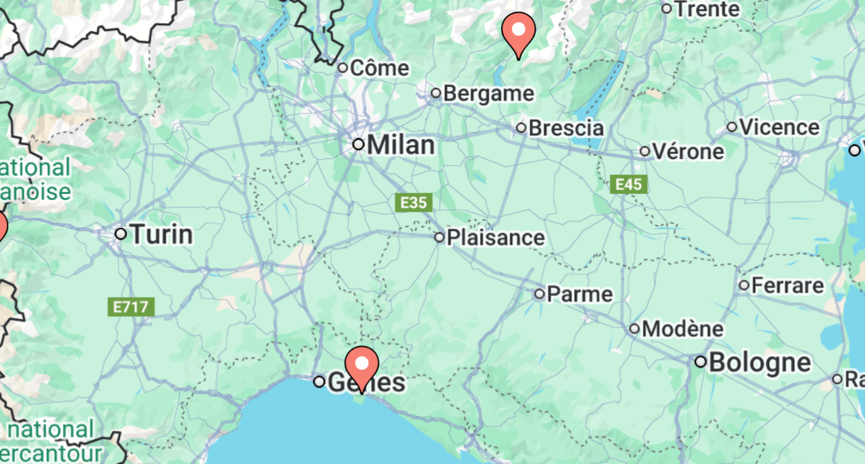
click at [479, 265] on image "Main content" at bounding box center [479, 266] width 7 height 7
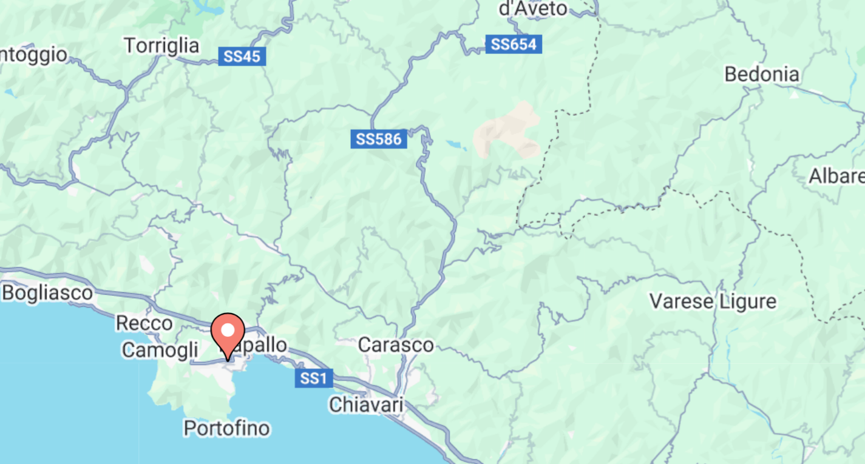
click at [432, 260] on icon "Main content" at bounding box center [432, 258] width 11 height 16
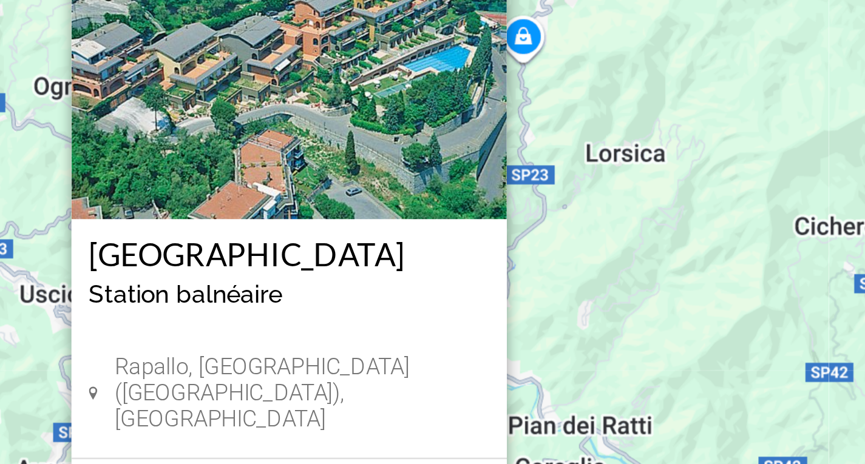
click at [462, 208] on img "Main content" at bounding box center [433, 163] width 152 height 121
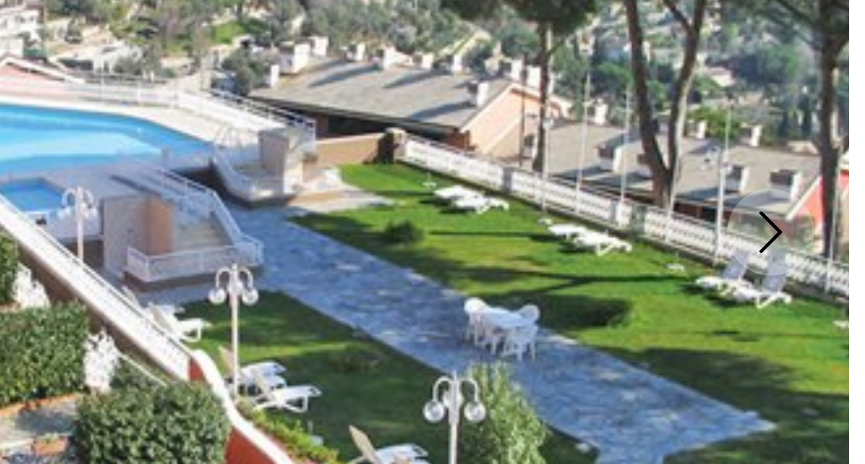
click at [629, 219] on icon "Next image" at bounding box center [837, 218] width 15 height 15
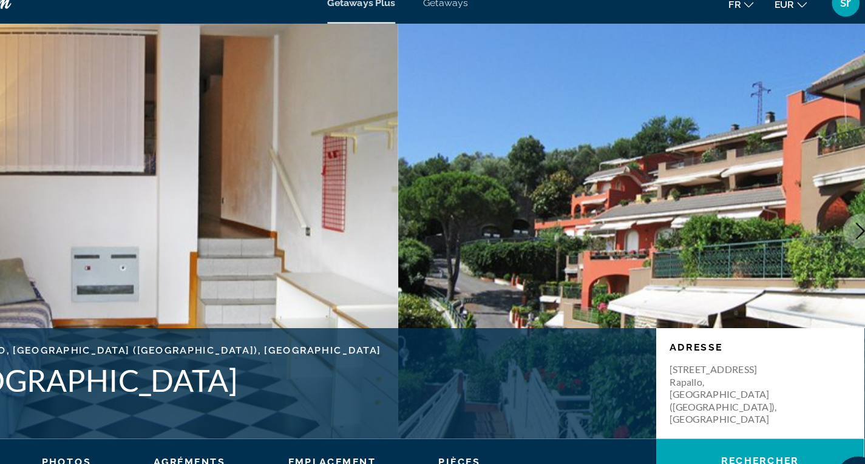
click at [629, 215] on icon "Next image" at bounding box center [837, 218] width 15 height 15
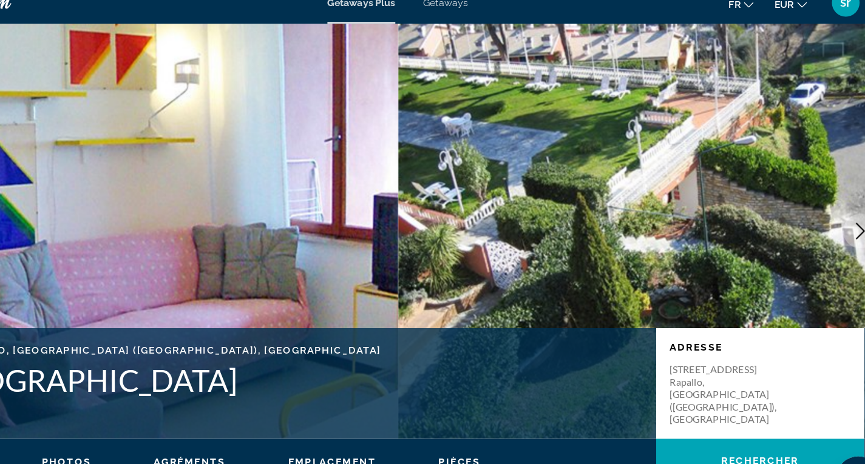
click at [629, 215] on icon "Next image" at bounding box center [837, 218] width 15 height 15
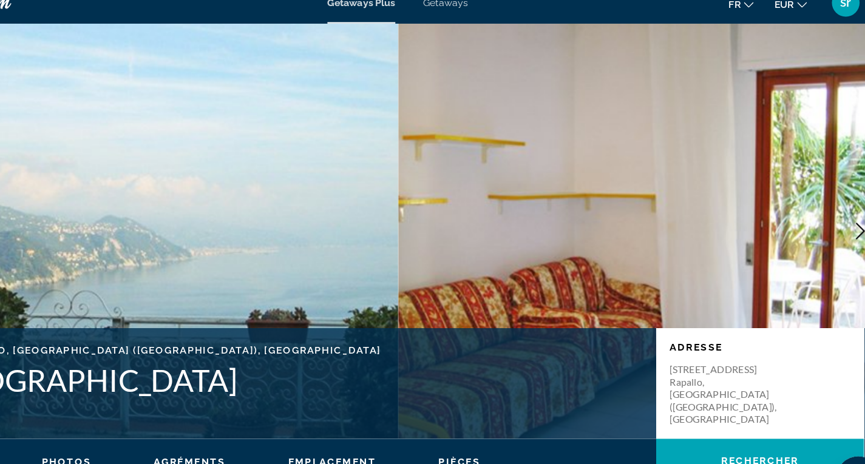
click at [629, 215] on icon "Next image" at bounding box center [837, 218] width 15 height 15
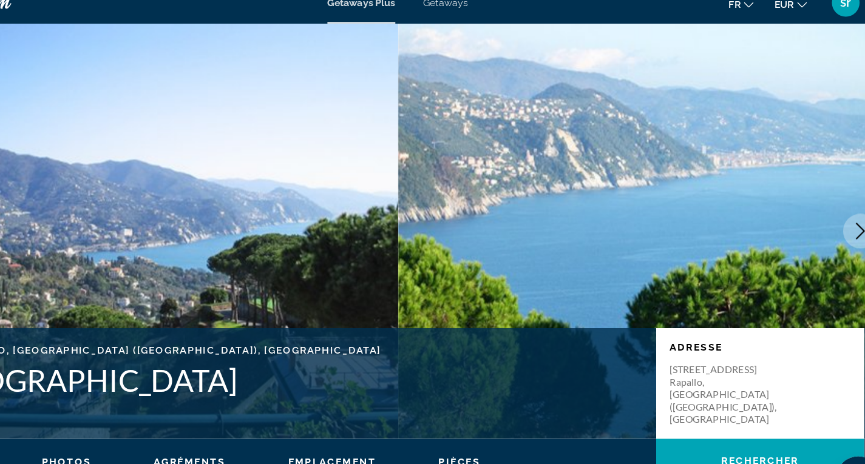
click at [629, 215] on icon "Next image" at bounding box center [837, 218] width 15 height 15
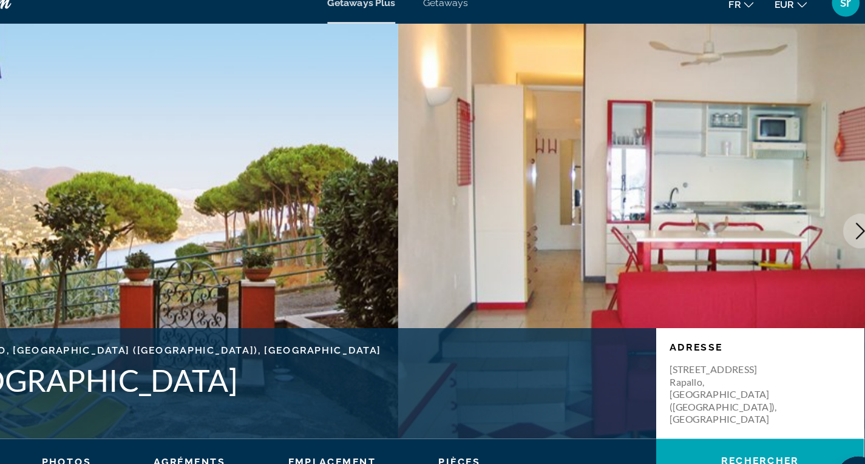
click at [629, 215] on icon "Next image" at bounding box center [837, 218] width 15 height 15
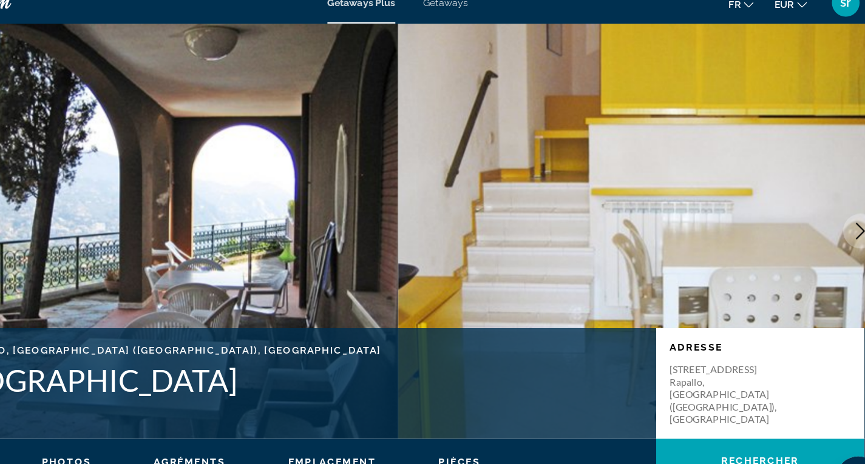
click at [629, 215] on icon "Next image" at bounding box center [837, 218] width 15 height 15
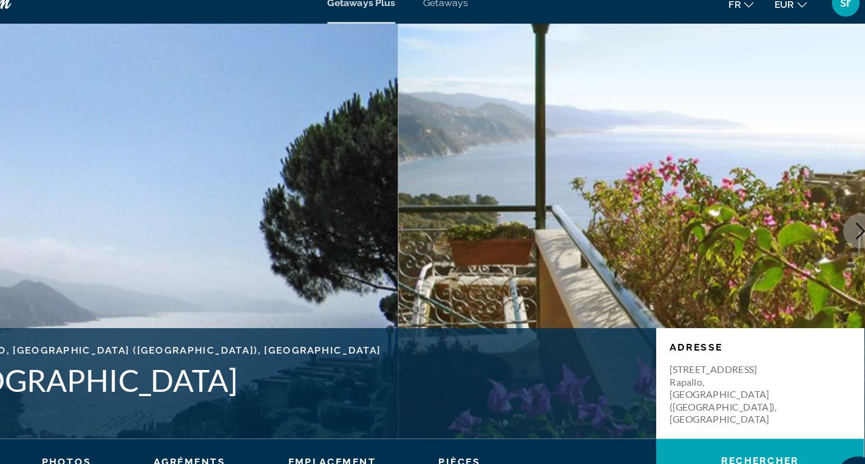
click at [629, 215] on icon "Next image" at bounding box center [837, 218] width 15 height 15
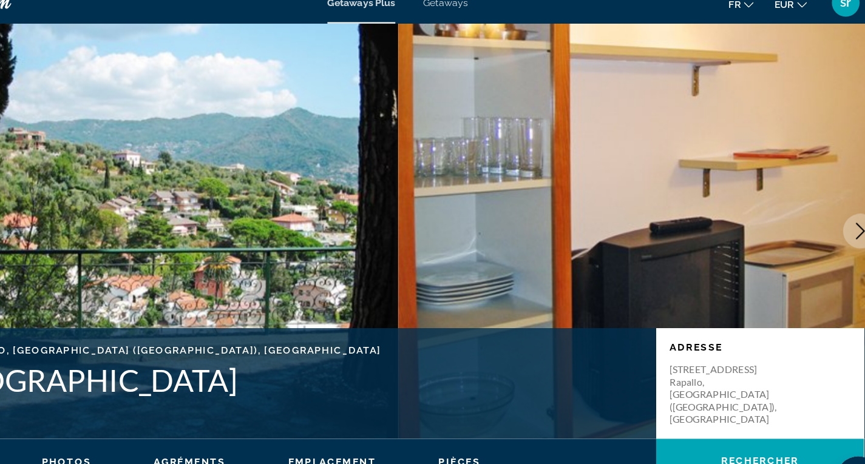
click at [629, 215] on icon "Next image" at bounding box center [837, 218] width 15 height 15
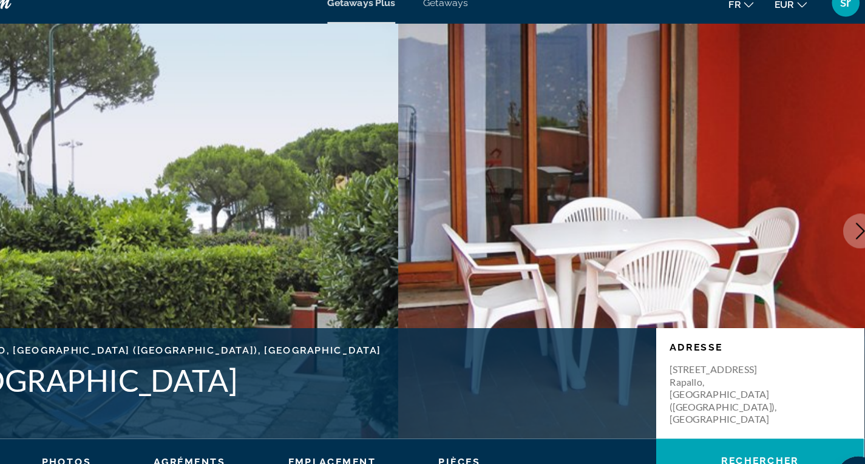
click at [629, 215] on icon "Next image" at bounding box center [837, 218] width 15 height 15
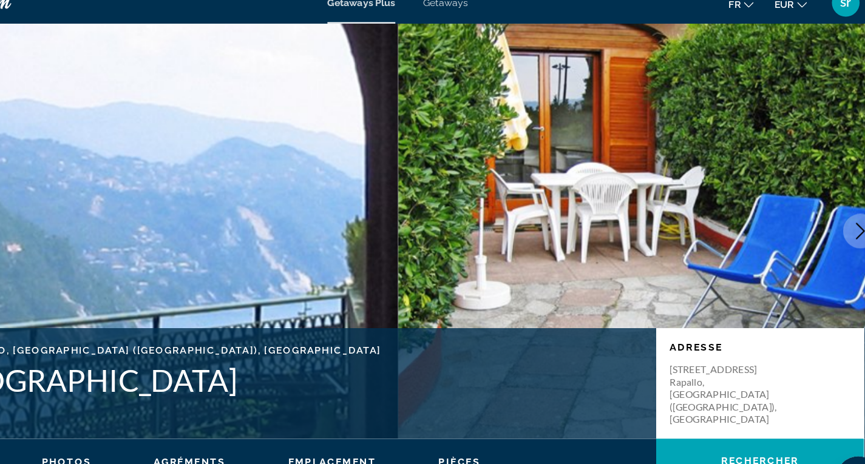
click at [629, 215] on icon "Next image" at bounding box center [837, 218] width 15 height 15
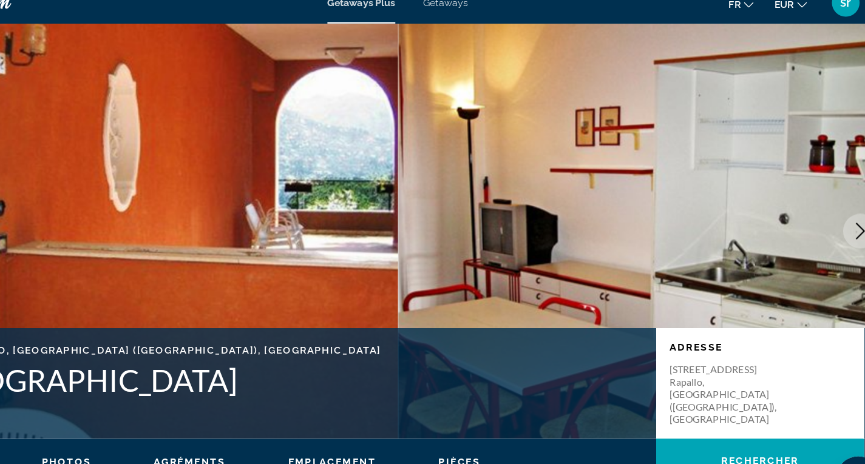
click at [629, 215] on icon "Next image" at bounding box center [837, 218] width 15 height 15
